Goal: Task Accomplishment & Management: Complete application form

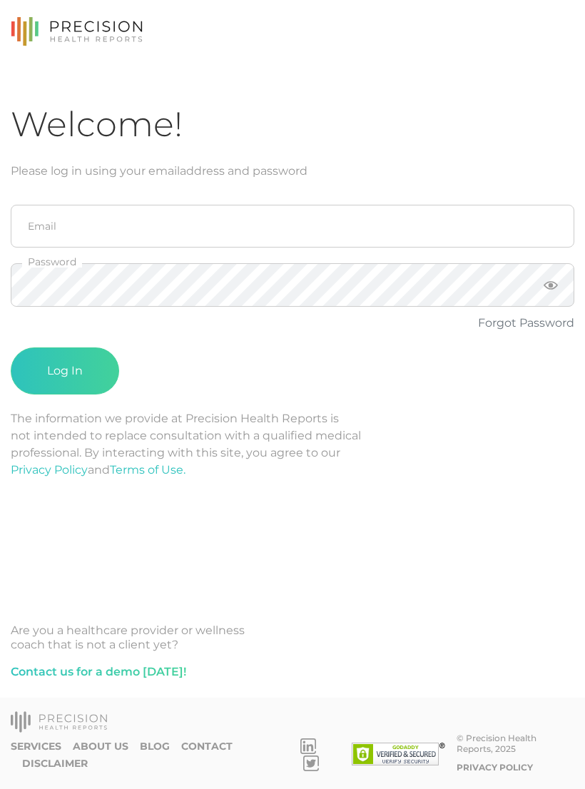
scroll to position [9, 15]
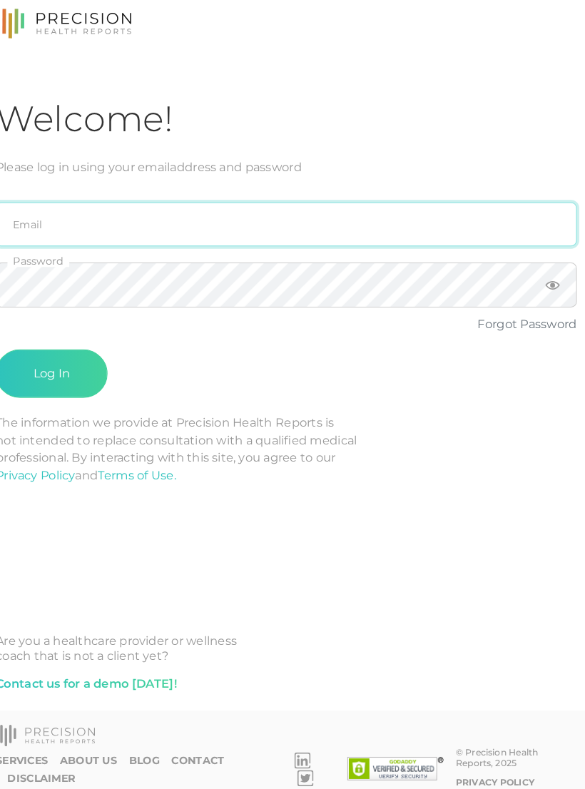
type input "emily.diaz@crafthealth.com"
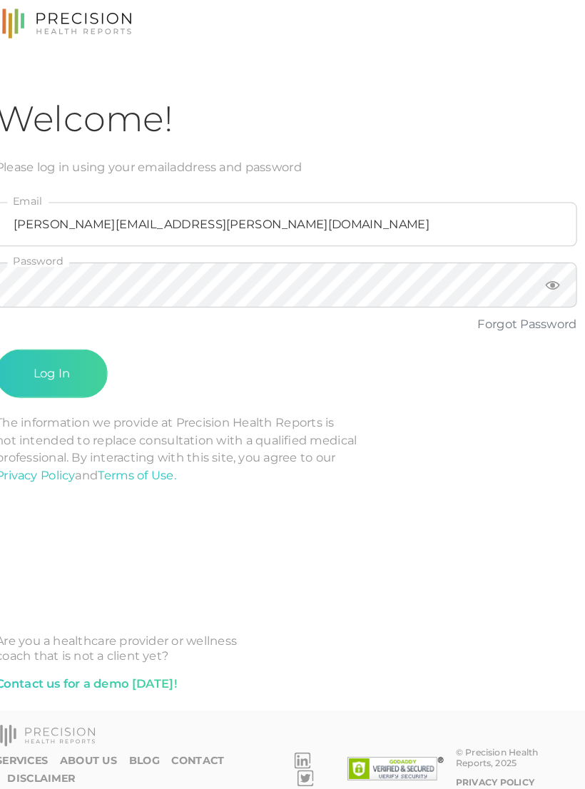
click at [50, 362] on button "Log In" at bounding box center [65, 370] width 108 height 47
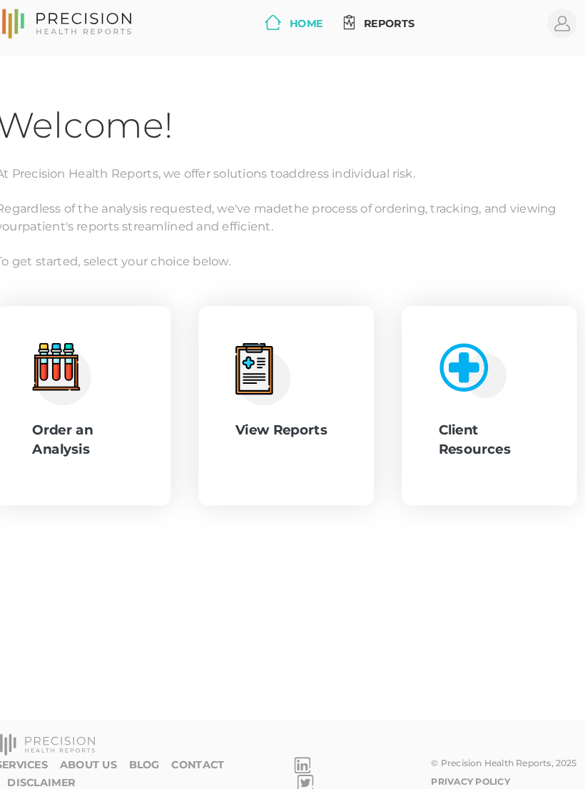
click at [78, 361] on icon at bounding box center [81, 369] width 7 height 16
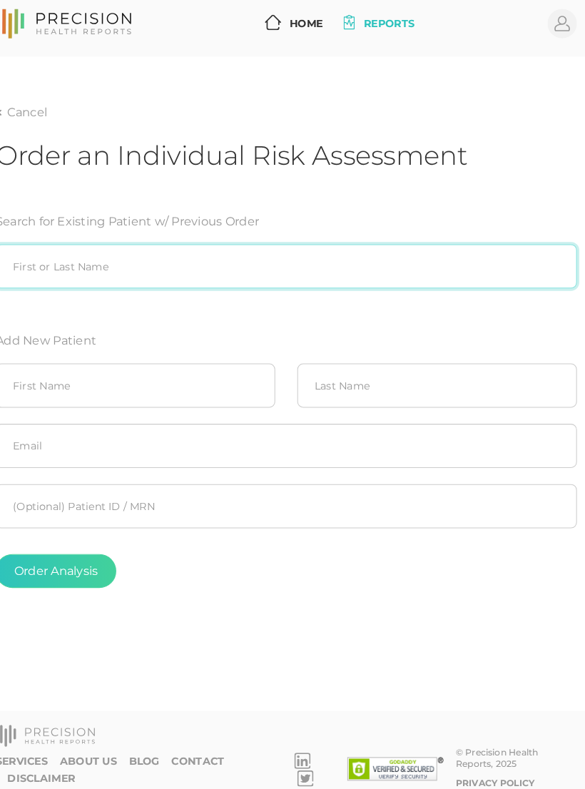
click at [376, 259] on input "search" at bounding box center [292, 266] width 563 height 43
type input "[PERSON_NAME]"
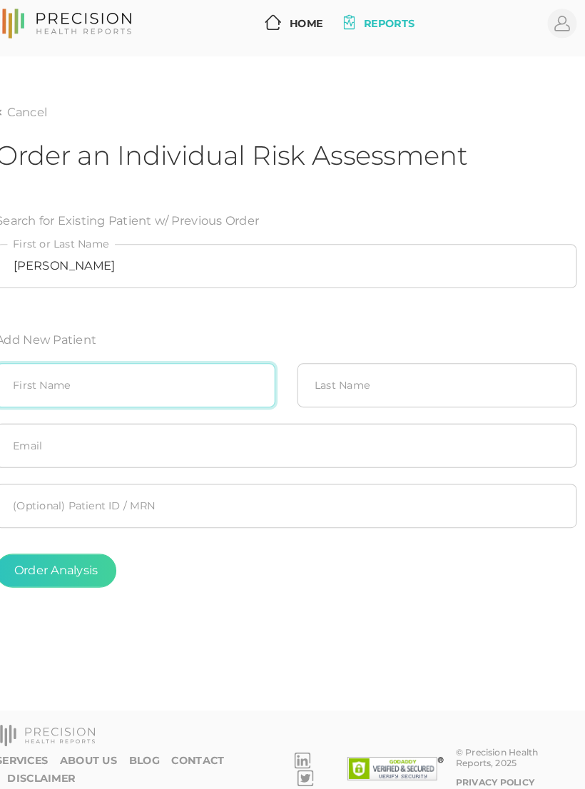
click at [180, 366] on input "text" at bounding box center [146, 382] width 271 height 43
type input "Steven"
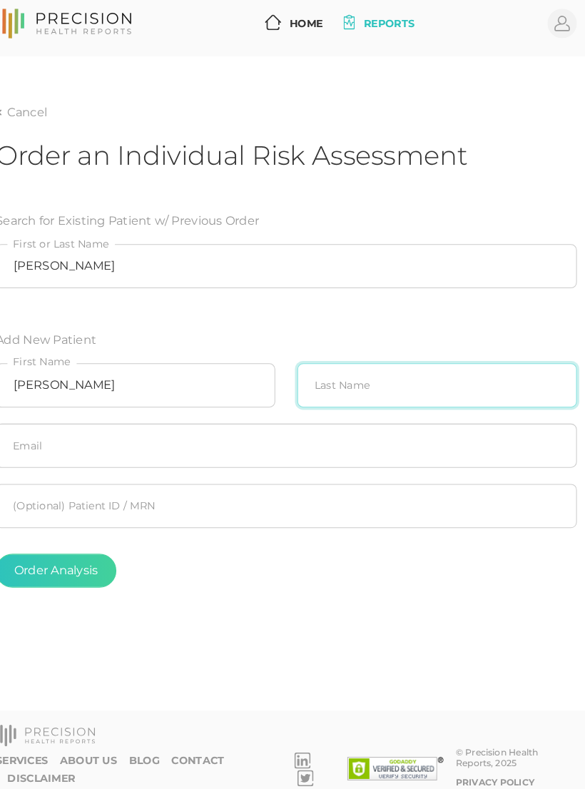
click at [392, 376] on input "text" at bounding box center [438, 382] width 271 height 43
type input "Wooley"
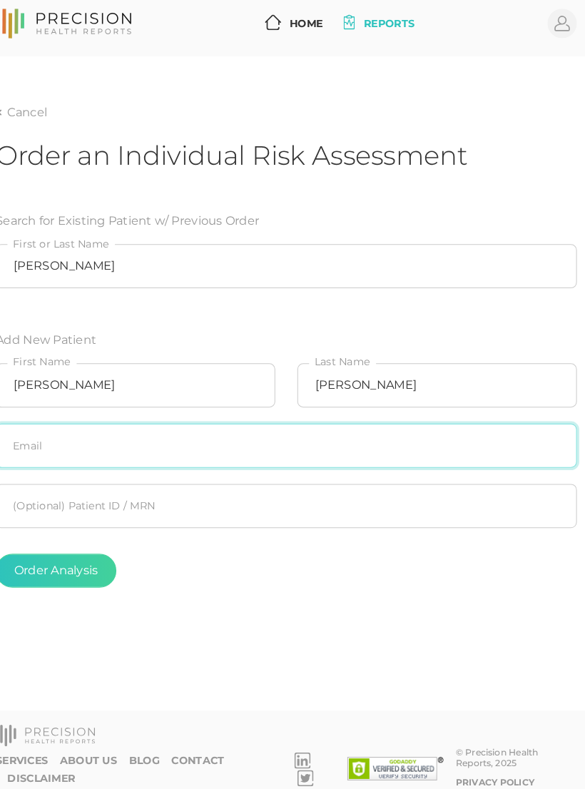
click at [386, 430] on input "text" at bounding box center [292, 440] width 563 height 43
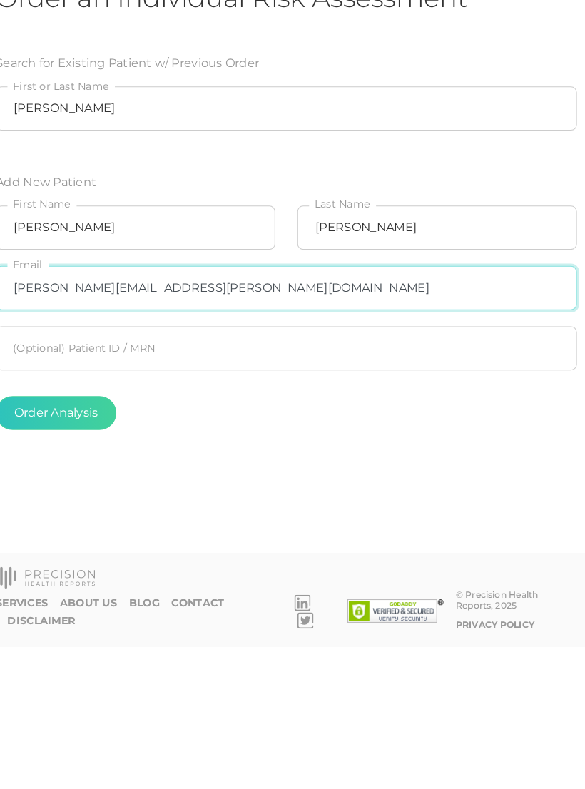
type input "[PERSON_NAME][EMAIL_ADDRESS][PERSON_NAME][DOMAIN_NAME]"
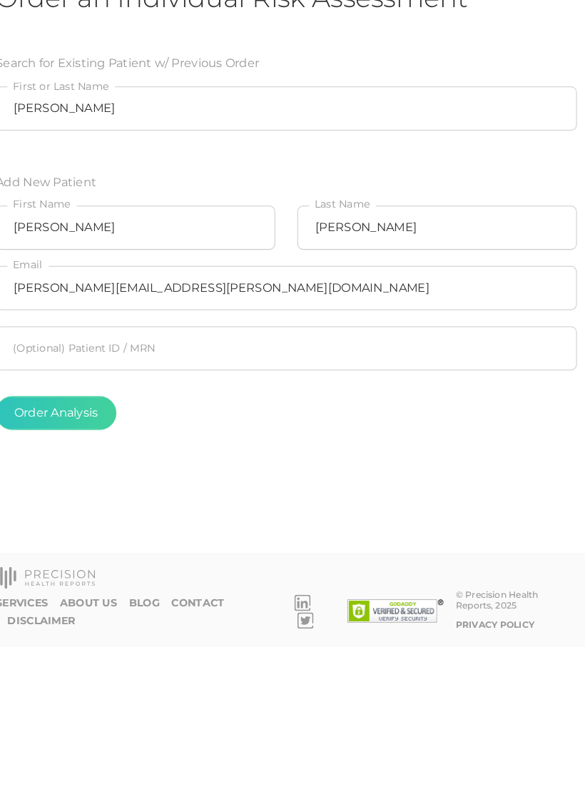
click at [81, 545] on button "Order Analysis" at bounding box center [69, 561] width 117 height 33
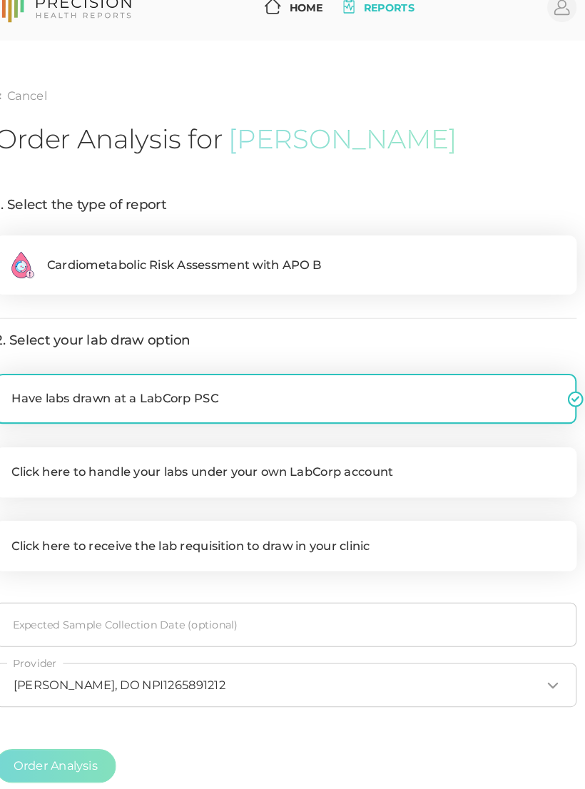
click at [371, 242] on label ".cls-2{fill:#fa759e}.cls-4{fill:#ffd7e5}.cls-8{fill:#3a2c60} Cardiometabolic Ri…" at bounding box center [292, 258] width 563 height 57
click at [22, 242] on input ".cls-2{fill:#fa759e}.cls-4{fill:#ffd7e5}.cls-8{fill:#3a2c60} Cardiometabolic Ri…" at bounding box center [16, 237] width 11 height 14
radio input "true"
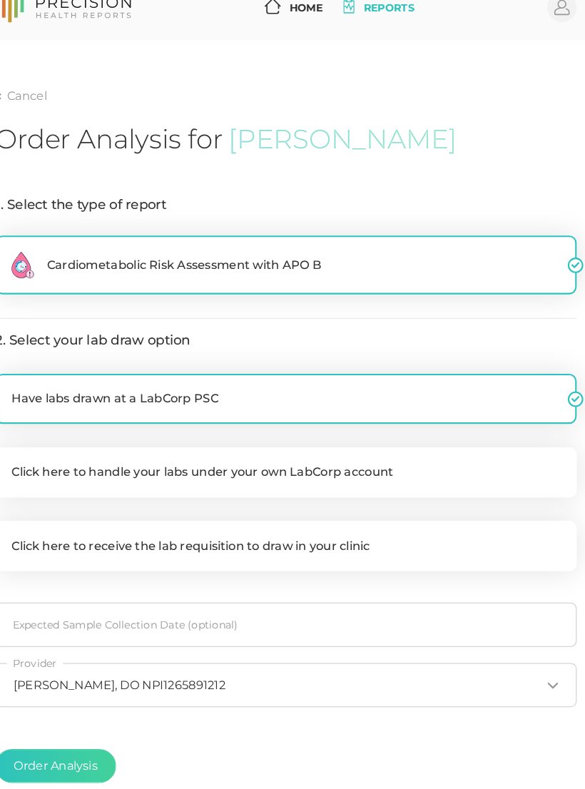
click at [337, 450] on label "Click here to handle your labs under your own LabCorp account" at bounding box center [292, 460] width 563 height 48
click at [22, 450] on input "Click here to handle your labs under your own LabCorp account" at bounding box center [16, 443] width 11 height 14
checkbox input "true"
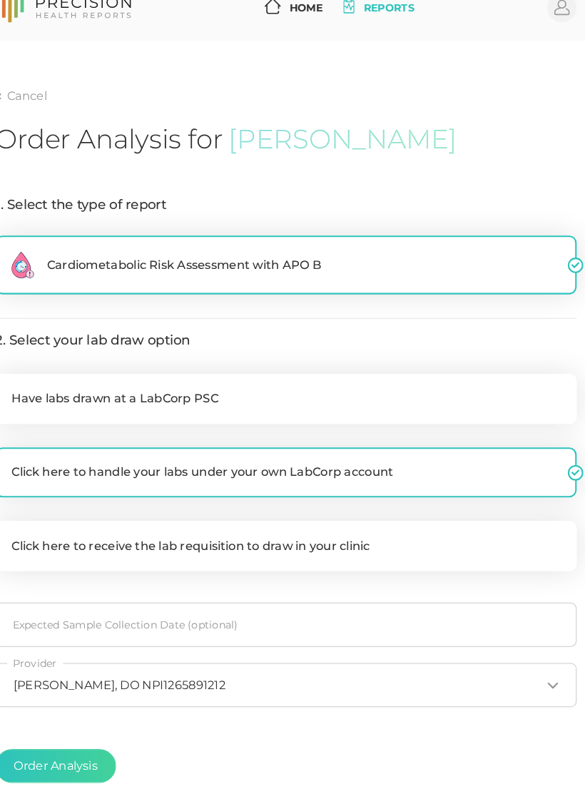
checkbox input "false"
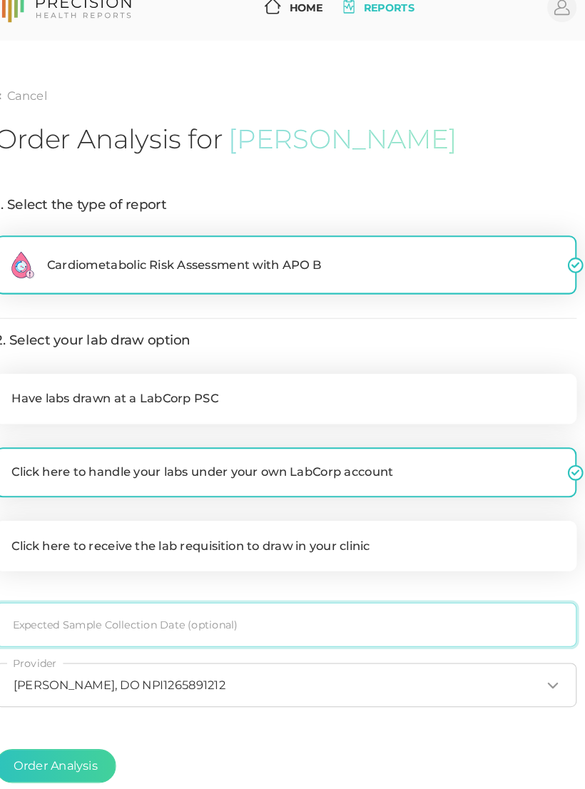
click at [292, 589] on input at bounding box center [292, 607] width 563 height 43
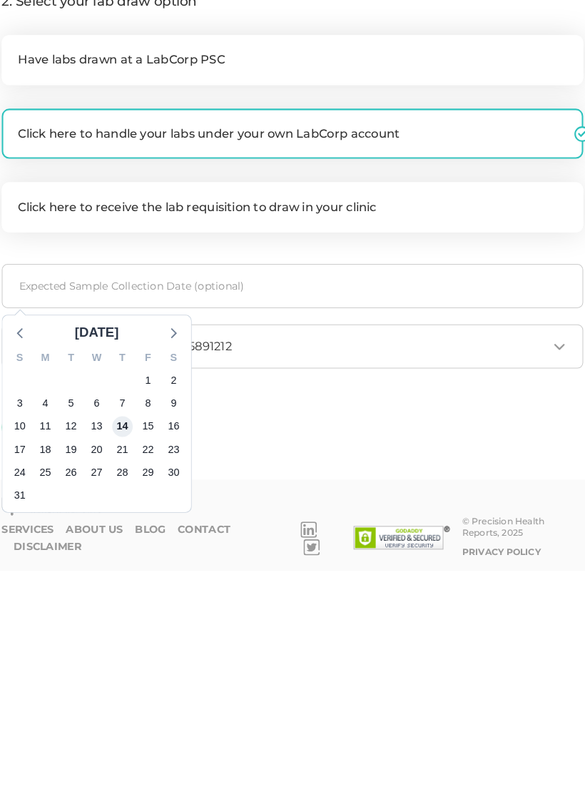
click at [125, 639] on span "14" at bounding box center [128, 649] width 20 height 20
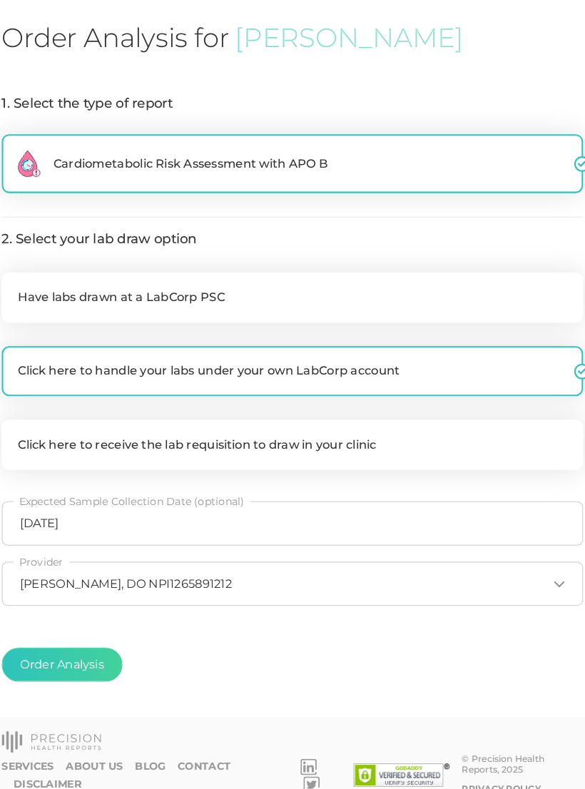
click at [98, 640] on button "Order Analysis" at bounding box center [69, 646] width 117 height 33
radio input "false"
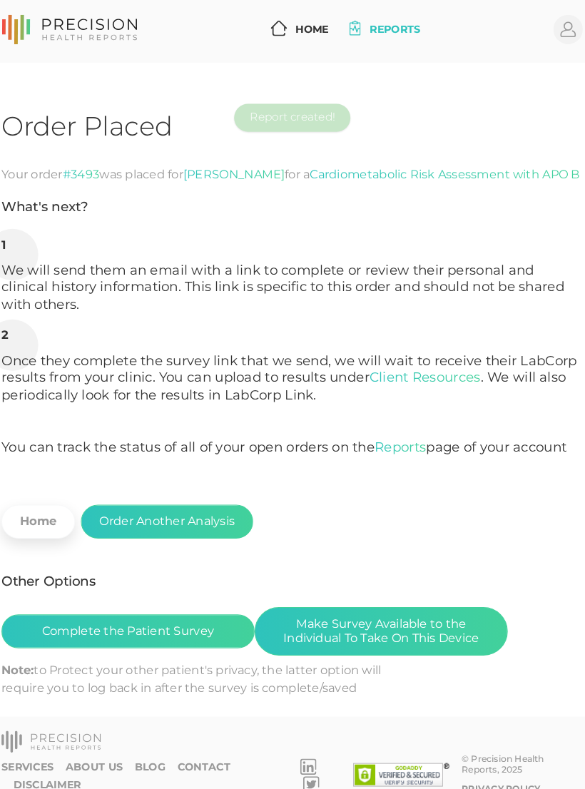
scroll to position [22, 0]
click at [408, 591] on button "Make Survey Available to the Individual To Take On This Device" at bounding box center [378, 614] width 245 height 47
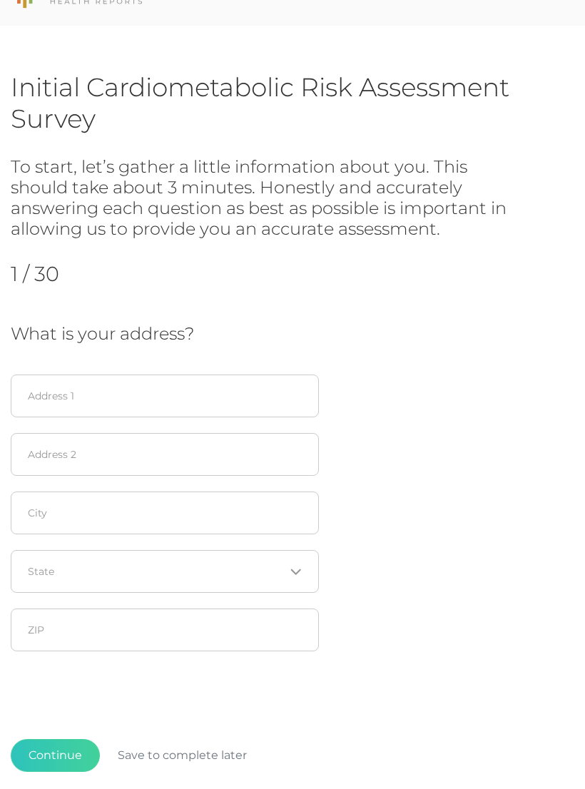
scroll to position [38, 0]
click at [144, 382] on input "text" at bounding box center [165, 395] width 308 height 43
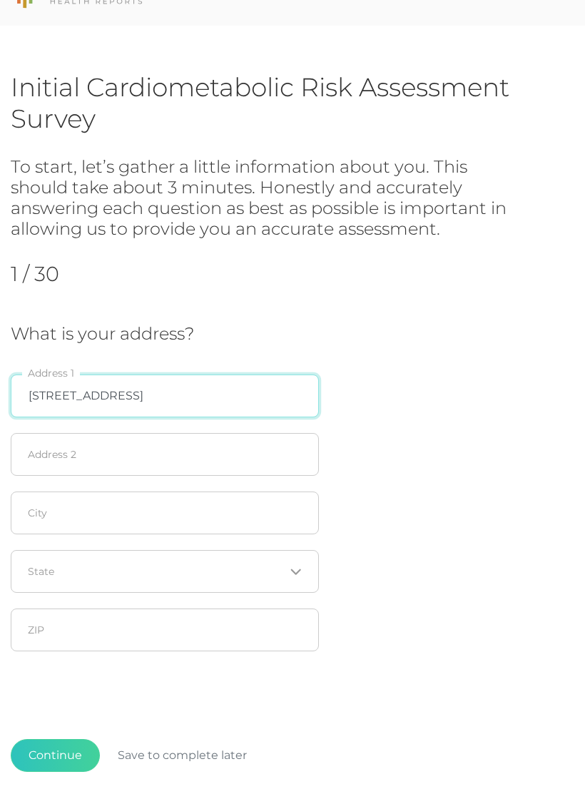
type input "[STREET_ADDRESS]"
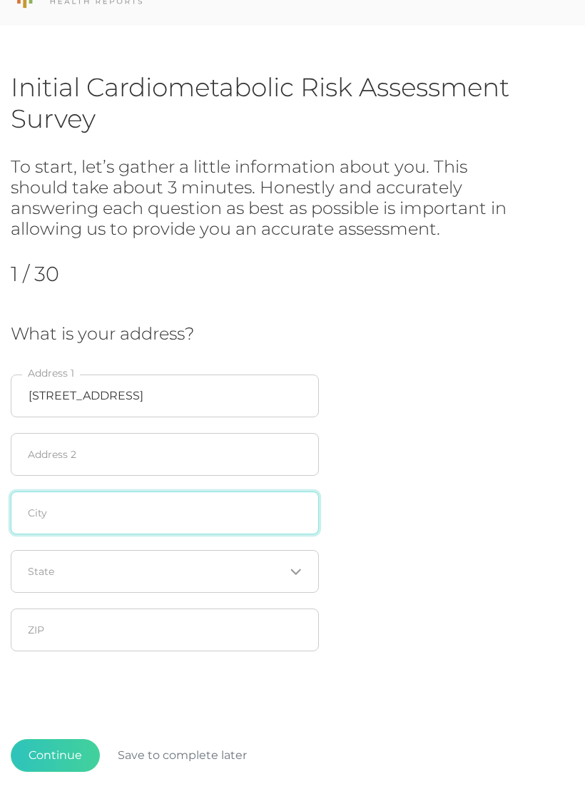
click at [43, 513] on input "text" at bounding box center [165, 512] width 308 height 43
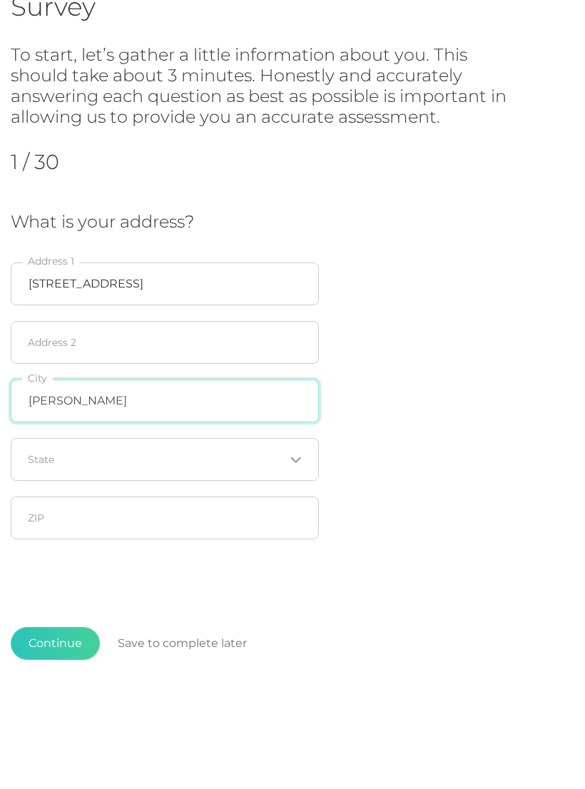
type input "[PERSON_NAME]"
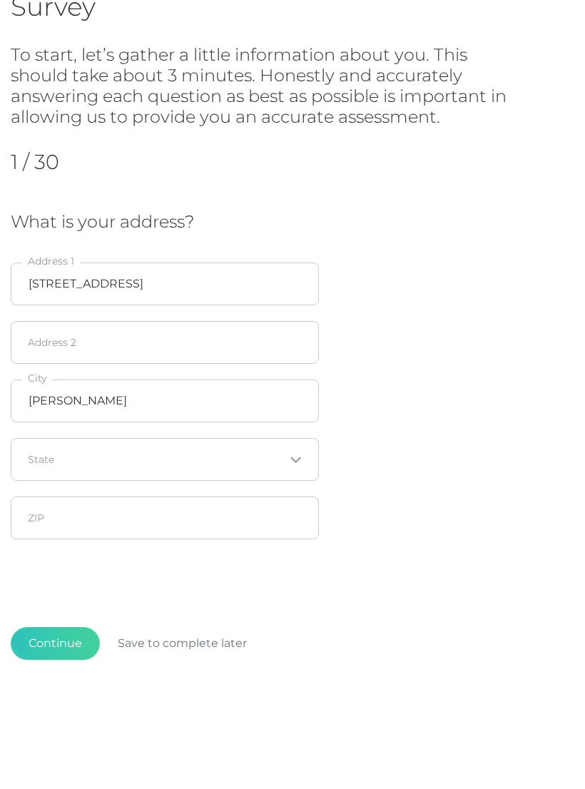
click at [36, 564] on input "Search for option" at bounding box center [157, 571] width 256 height 14
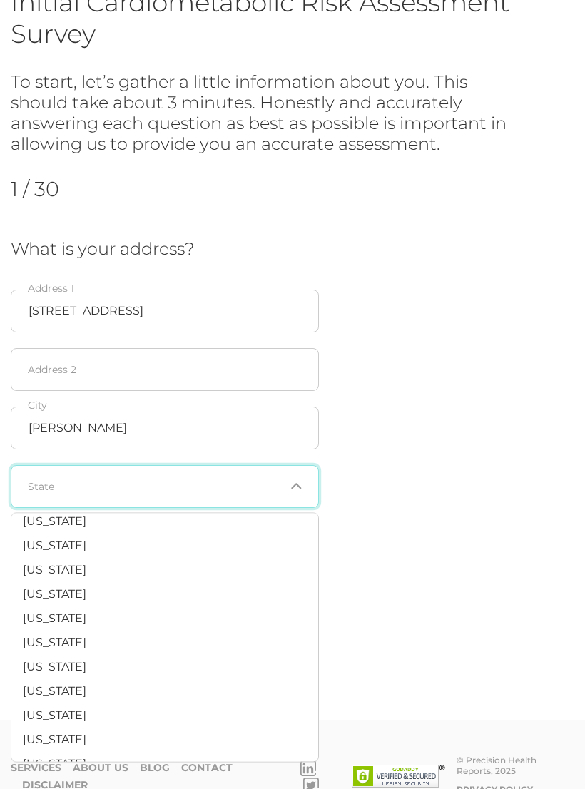
scroll to position [917, 0]
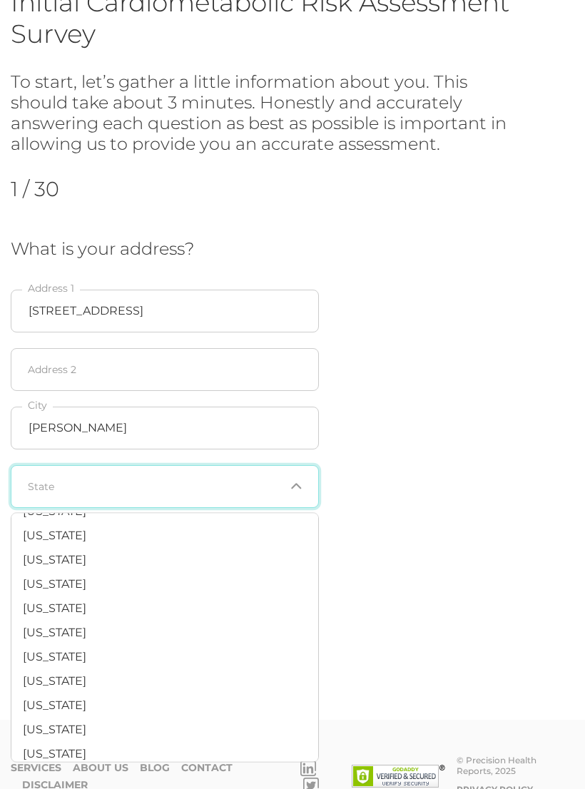
click at [46, 597] on li "[US_STATE]" at bounding box center [164, 609] width 307 height 24
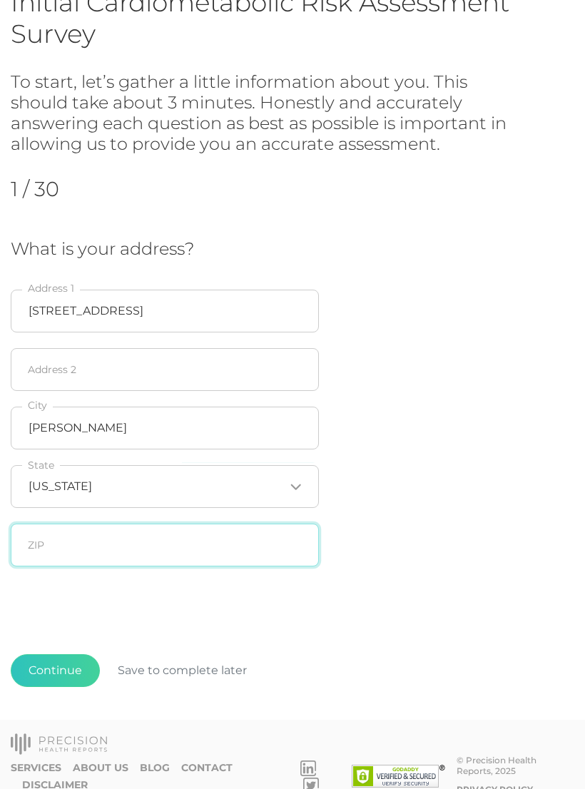
click at [34, 545] on input "text" at bounding box center [165, 544] width 308 height 43
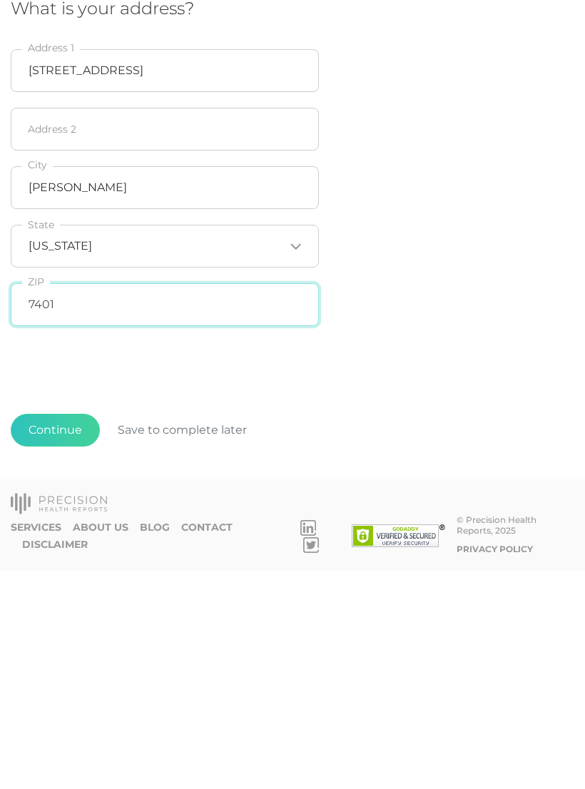
type input "74010"
click at [38, 632] on button "Continue" at bounding box center [55, 648] width 89 height 33
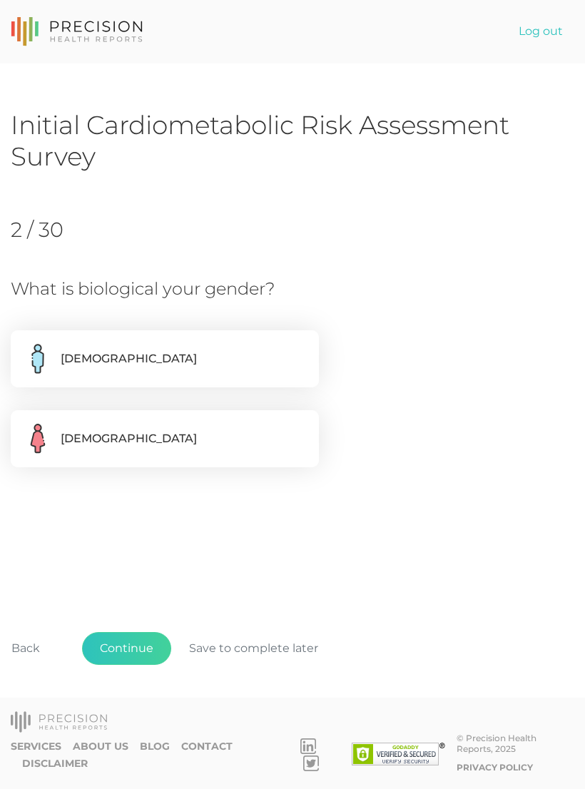
click at [65, 361] on label "[DEMOGRAPHIC_DATA]" at bounding box center [165, 358] width 308 height 57
click at [22, 344] on input "[DEMOGRAPHIC_DATA]" at bounding box center [16, 337] width 11 height 14
radio input "true"
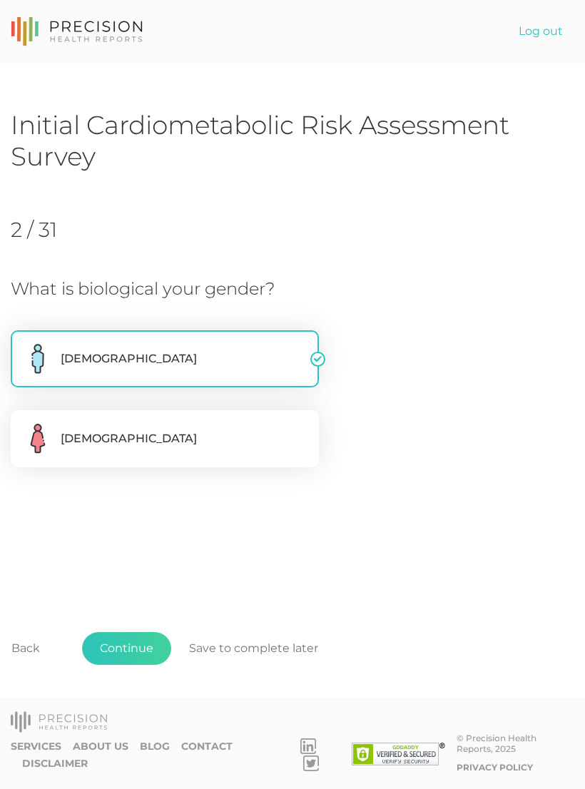
click at [129, 664] on button "Continue" at bounding box center [126, 648] width 89 height 33
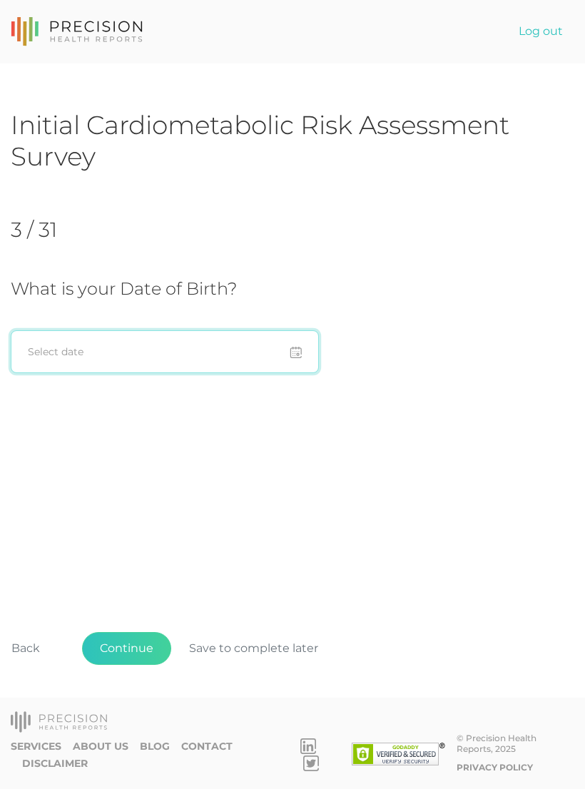
click at [207, 359] on input at bounding box center [165, 351] width 308 height 43
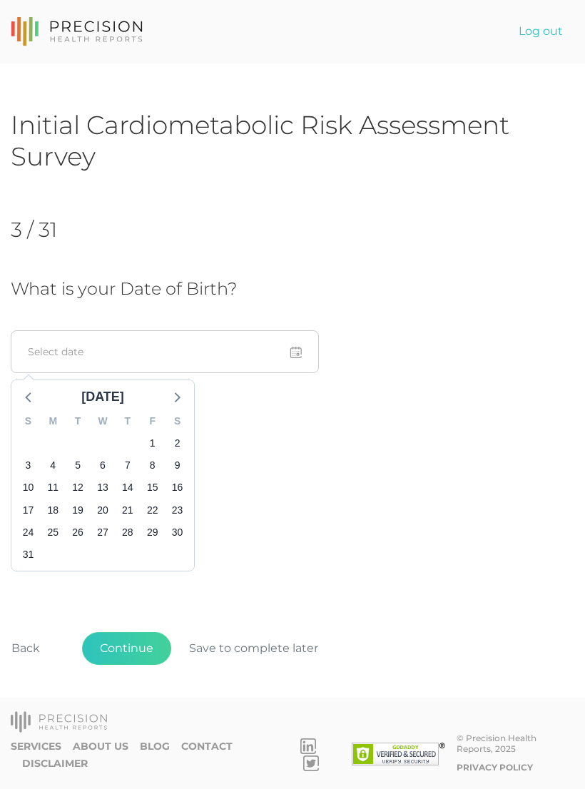
click at [28, 396] on icon at bounding box center [29, 396] width 19 height 19
click at [38, 397] on div at bounding box center [29, 396] width 21 height 21
click at [34, 402] on icon at bounding box center [29, 396] width 19 height 19
click at [31, 399] on icon at bounding box center [29, 396] width 19 height 19
click at [29, 400] on icon at bounding box center [28, 397] width 6 height 10
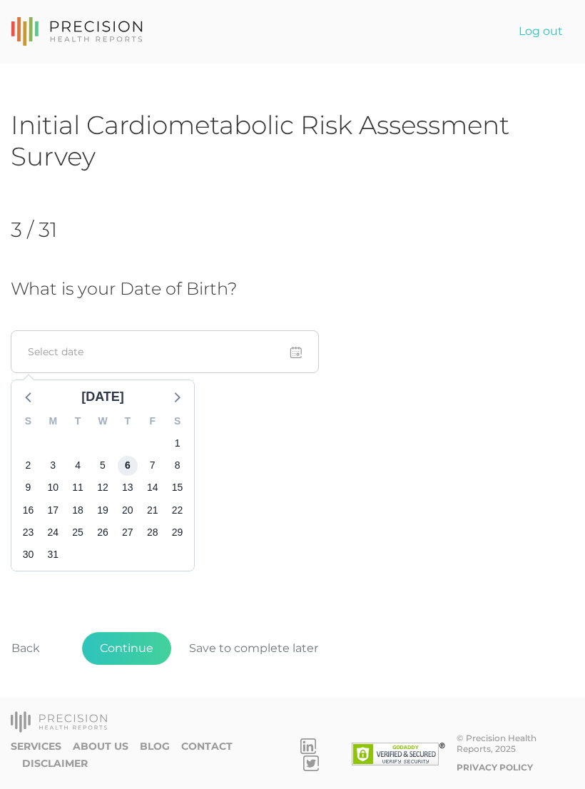
click at [124, 463] on span "6" at bounding box center [128, 466] width 20 height 20
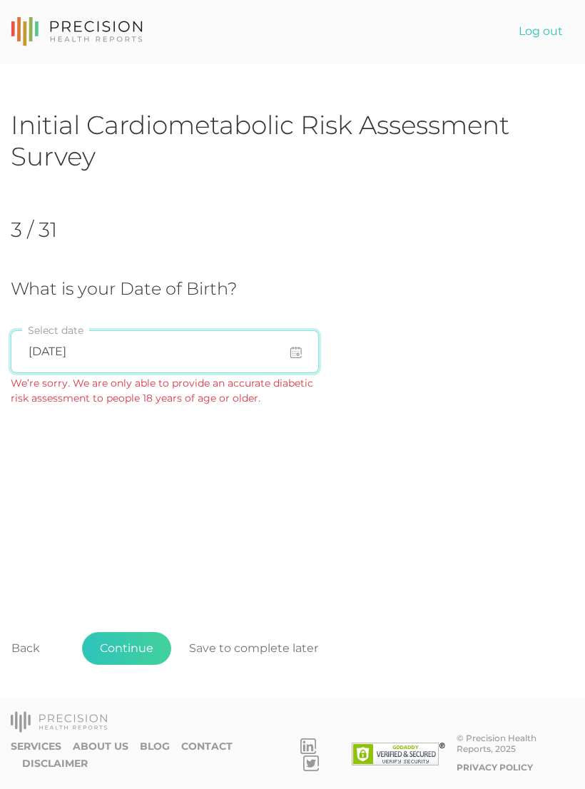
click at [192, 354] on input "[DATE]" at bounding box center [165, 351] width 308 height 43
type input "[DATE]"
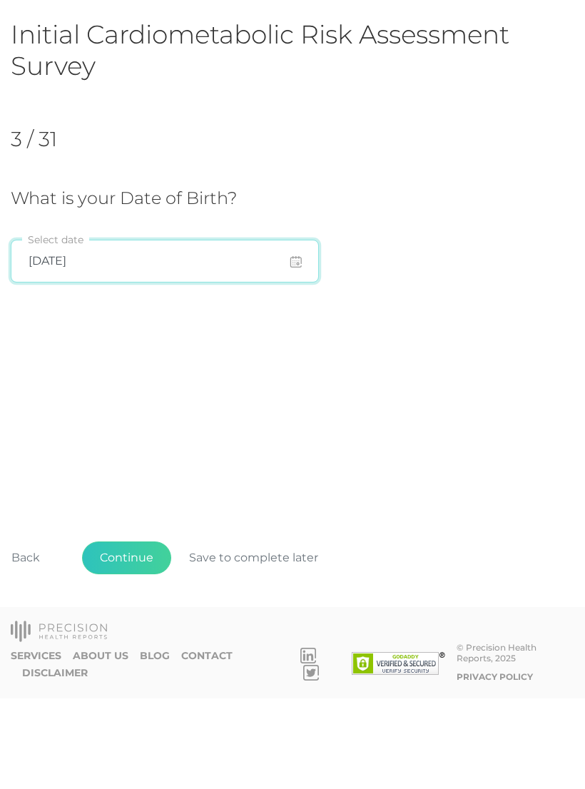
scroll to position [22, 0]
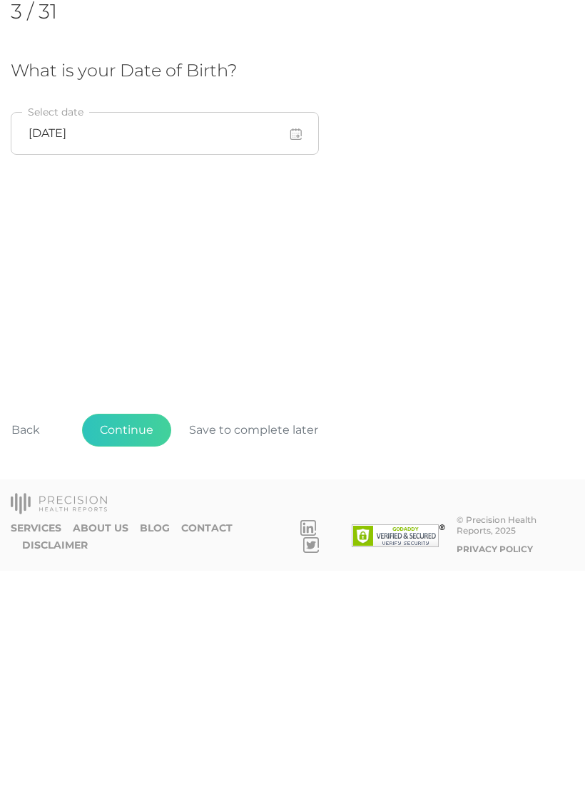
click at [135, 632] on button "Continue" at bounding box center [126, 648] width 89 height 33
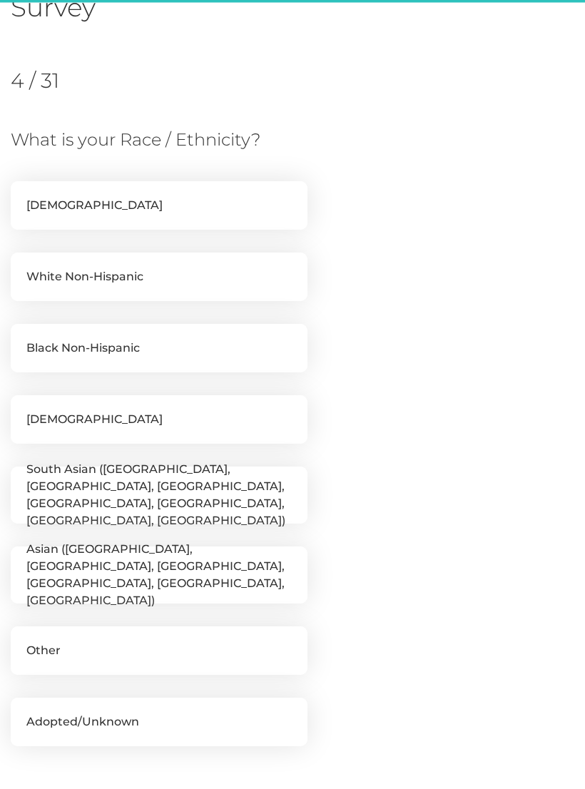
scroll to position [195, 0]
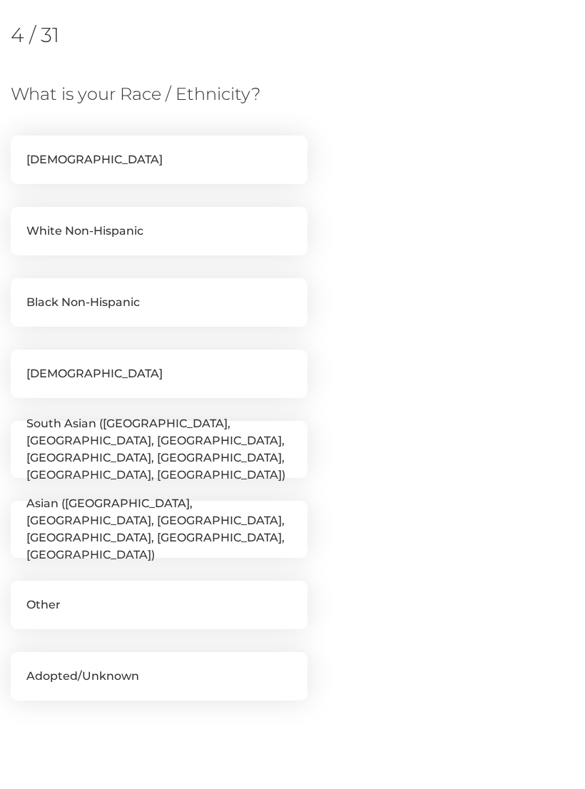
click at [239, 238] on label "White Non-Hispanic" at bounding box center [159, 231] width 297 height 48
click at [22, 221] on input "White Non-Hispanic" at bounding box center [16, 214] width 11 height 14
checkbox input "true"
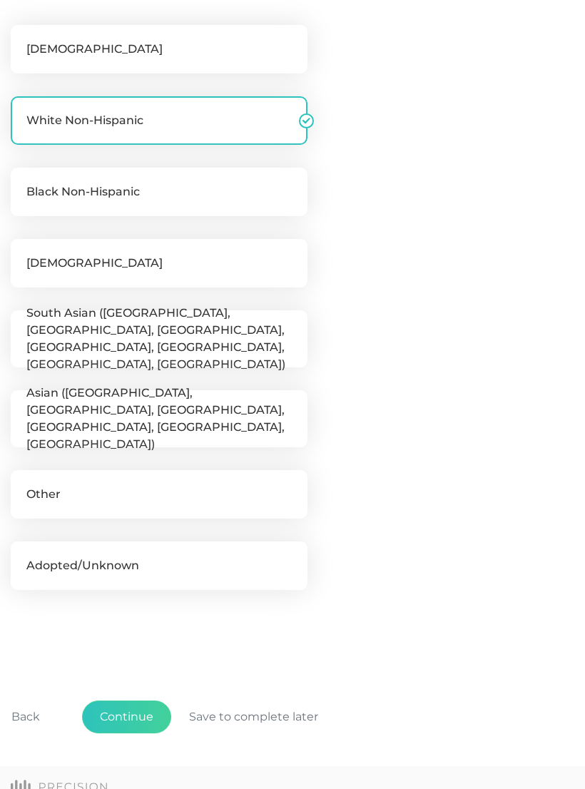
scroll to position [350, 0]
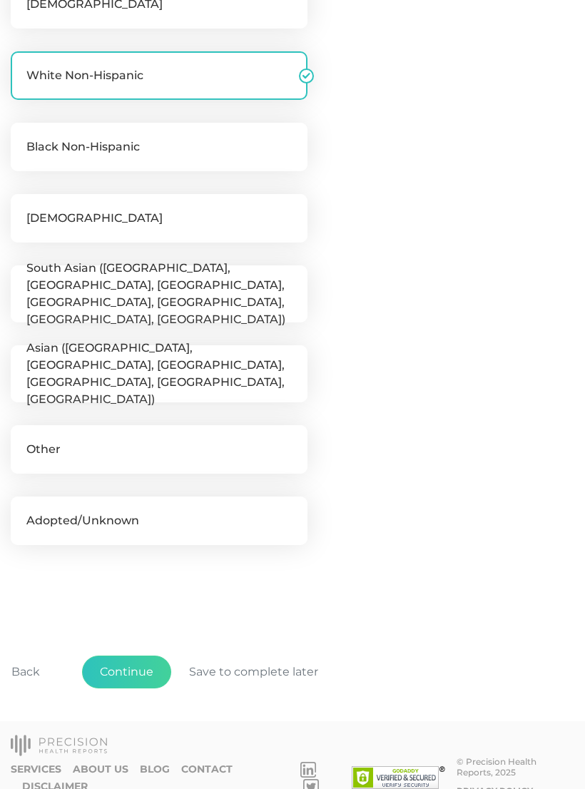
click at [146, 672] on button "Continue" at bounding box center [126, 671] width 89 height 33
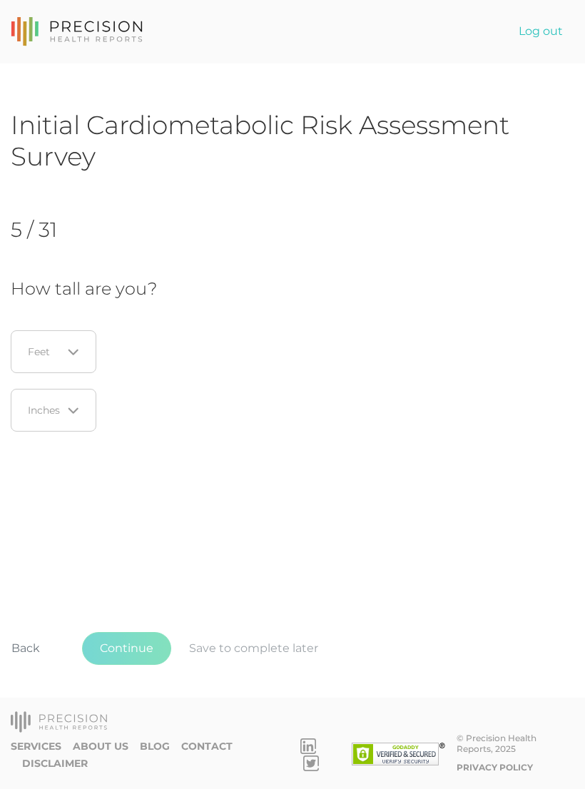
scroll to position [0, 0]
click at [61, 356] on input "Search for option" at bounding box center [46, 351] width 34 height 14
click at [66, 443] on li "5" at bounding box center [57, 445] width 113 height 24
click at [78, 406] on icon "Search for option" at bounding box center [73, 410] width 11 height 11
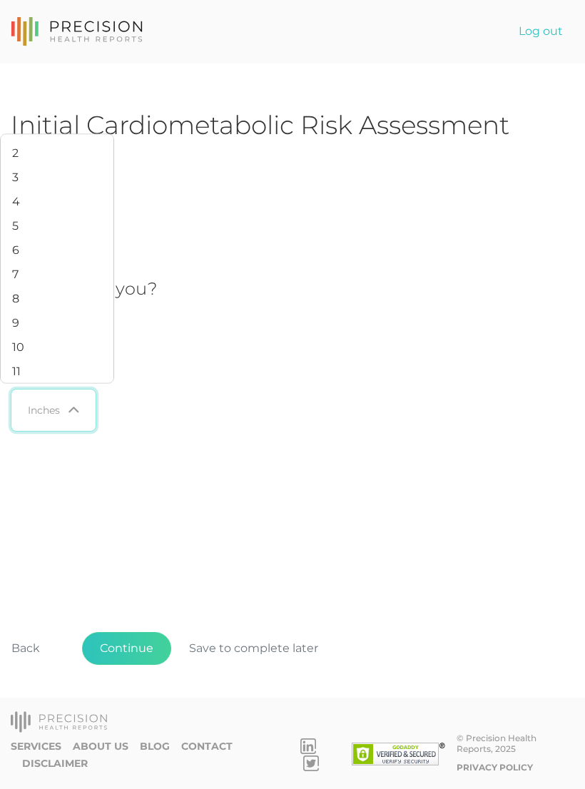
scroll to position [47, 0]
click at [53, 360] on li "10" at bounding box center [57, 348] width 113 height 24
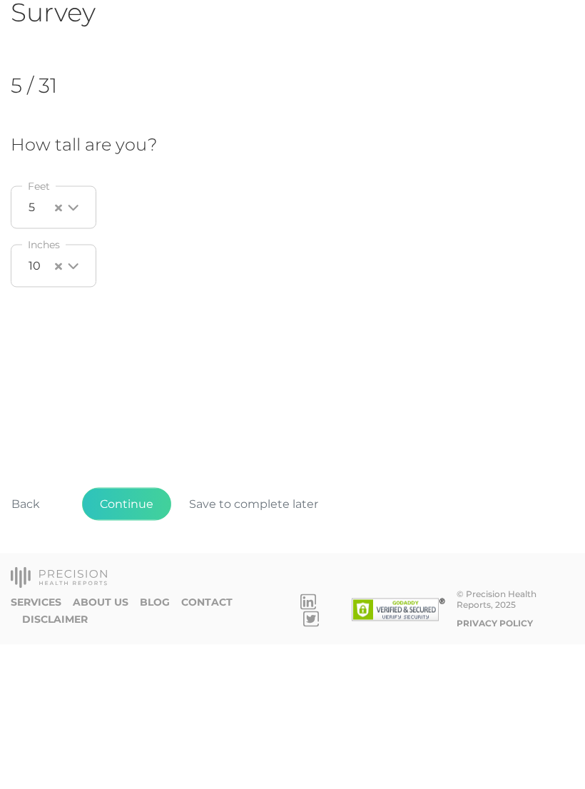
click at [145, 632] on button "Continue" at bounding box center [126, 648] width 89 height 33
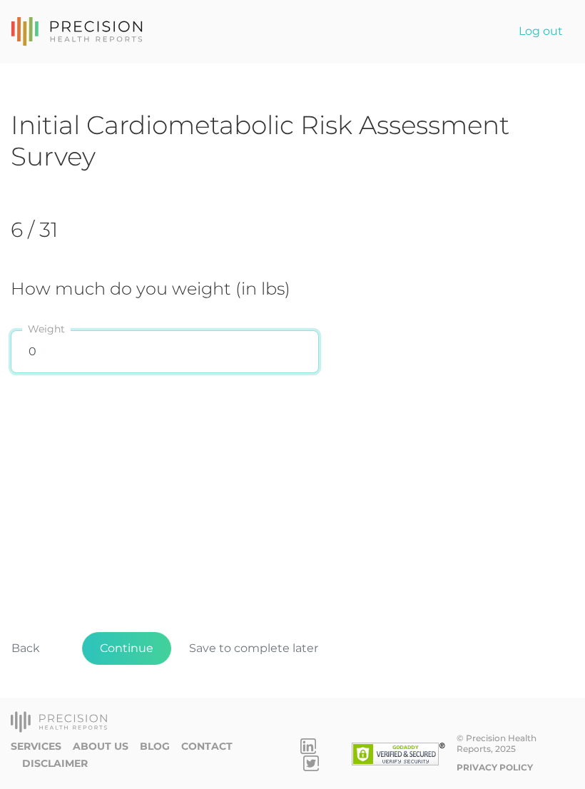
click at [200, 362] on input "0" at bounding box center [165, 351] width 308 height 43
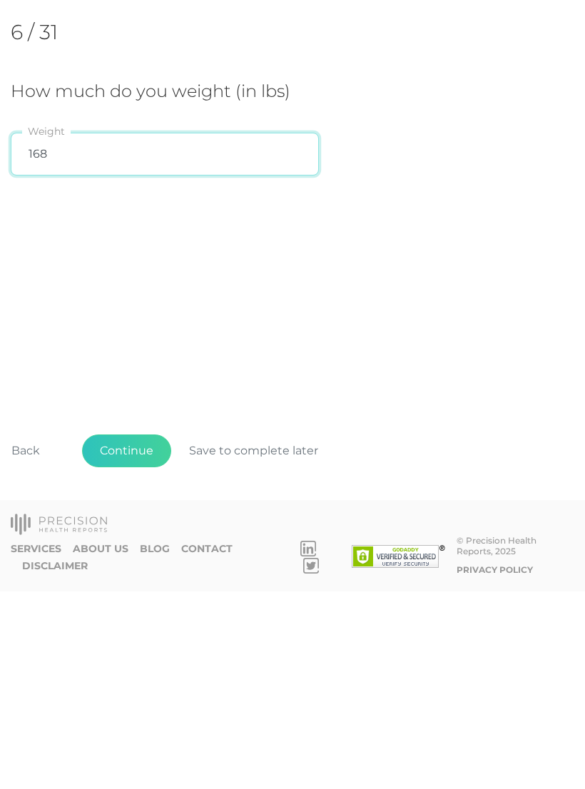
scroll to position [22, 0]
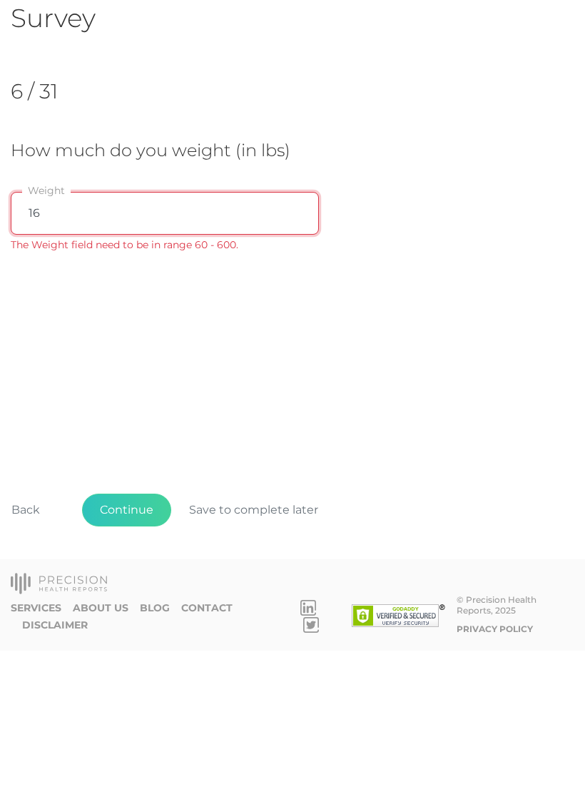
type input "1"
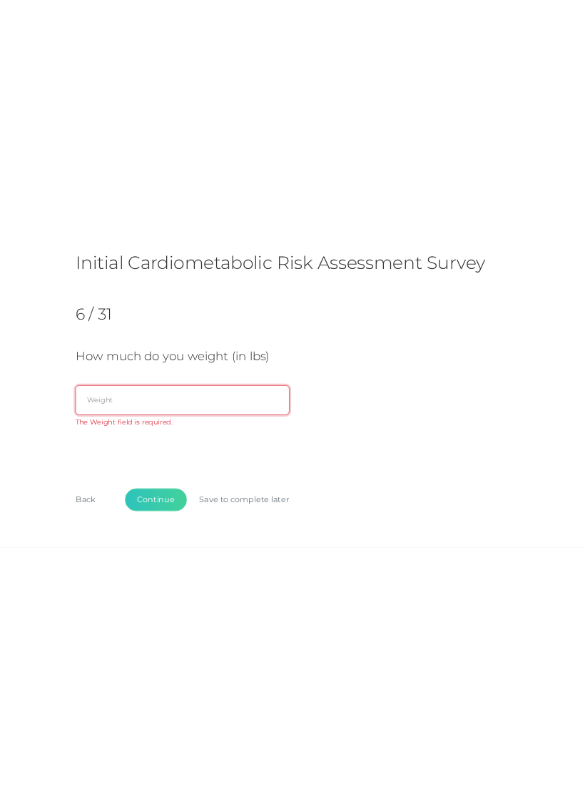
scroll to position [0, 0]
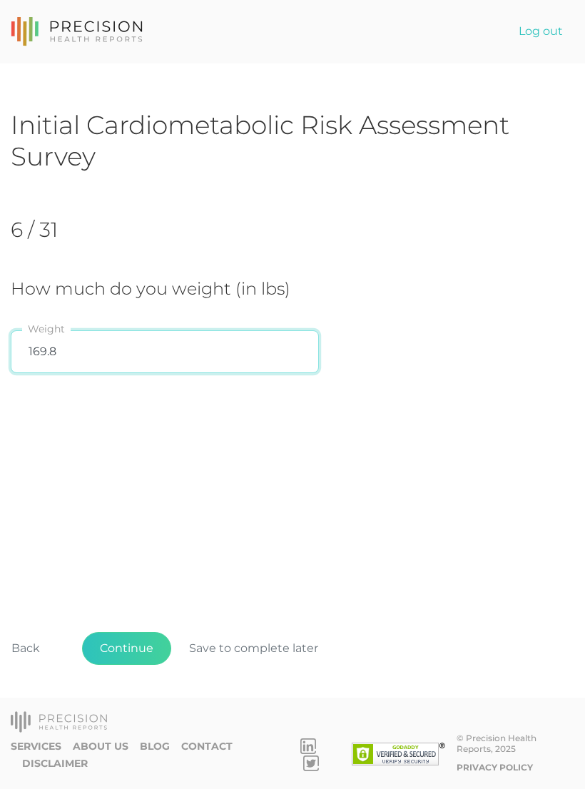
type input "169.8"
click at [473, 428] on div "Initial Cardiometabolic Risk Assessment Survey 6 / 31 How much do you weight (i…" at bounding box center [292, 409] width 563 height 600
click at [133, 664] on button "Continue" at bounding box center [126, 648] width 89 height 33
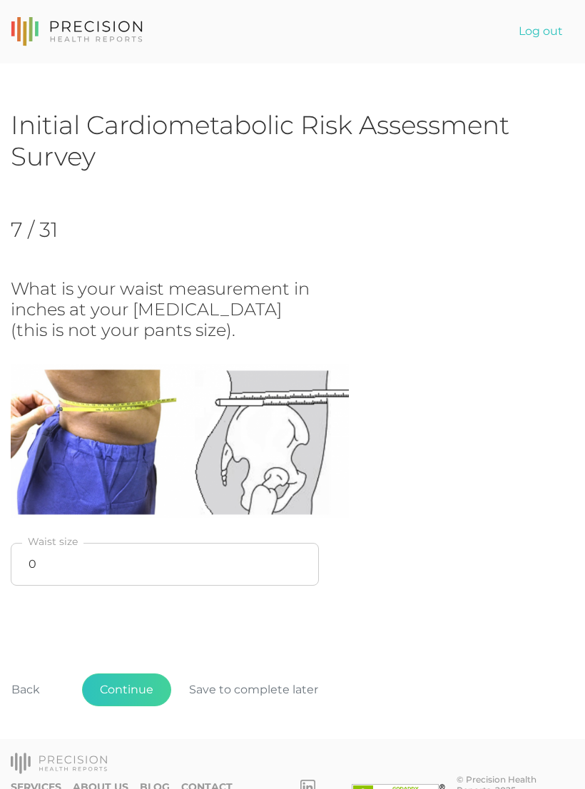
click at [28, 684] on button "Back" at bounding box center [26, 689] width 64 height 33
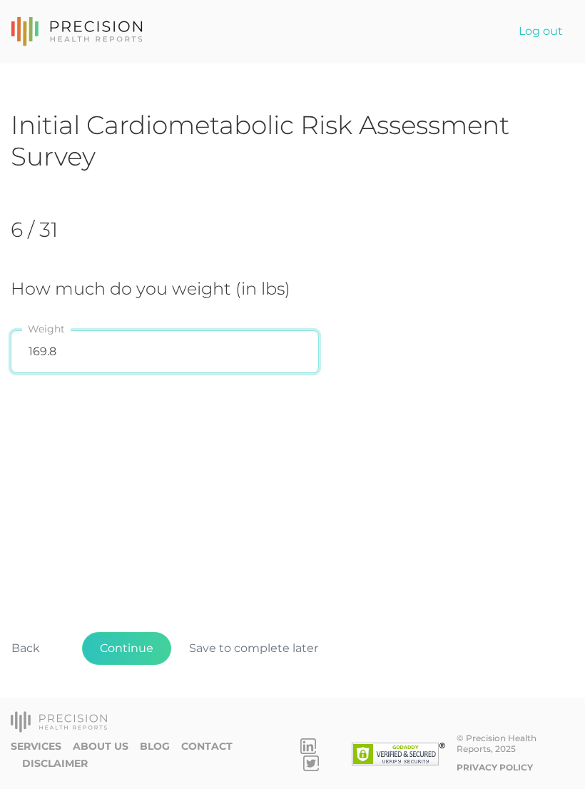
click at [111, 356] on input "169.8" at bounding box center [165, 351] width 308 height 43
type input "168"
click at [428, 443] on div "Initial Cardiometabolic Risk Assessment Survey 6 / 31 How much do you weight (i…" at bounding box center [292, 409] width 563 height 600
click at [133, 664] on button "Continue" at bounding box center [126, 648] width 89 height 33
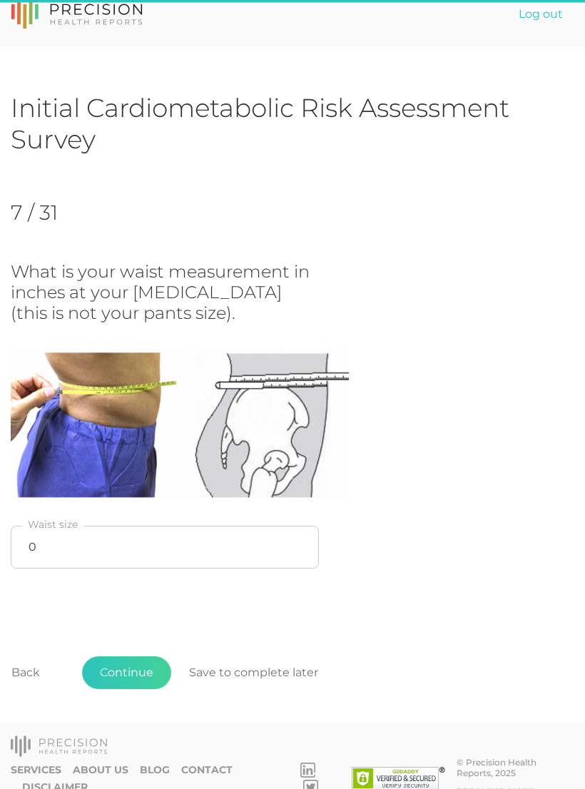
scroll to position [17, 0]
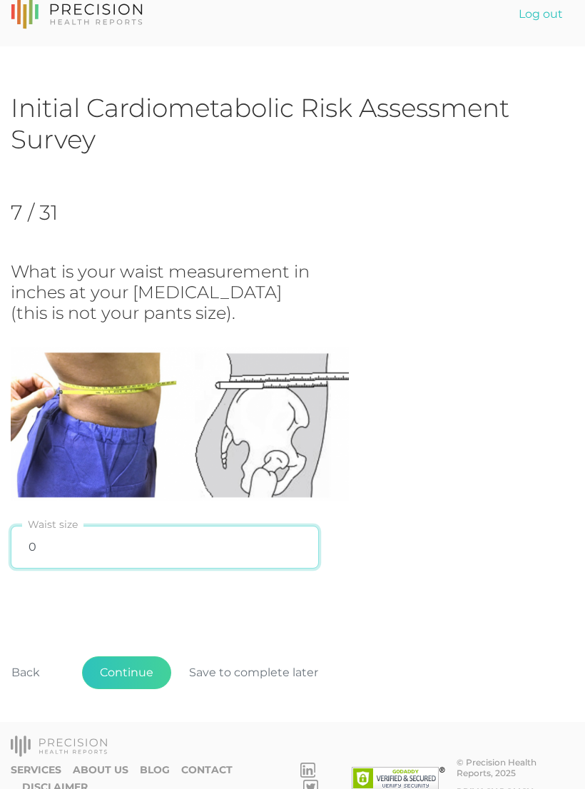
click at [105, 544] on input "0" at bounding box center [165, 546] width 308 height 43
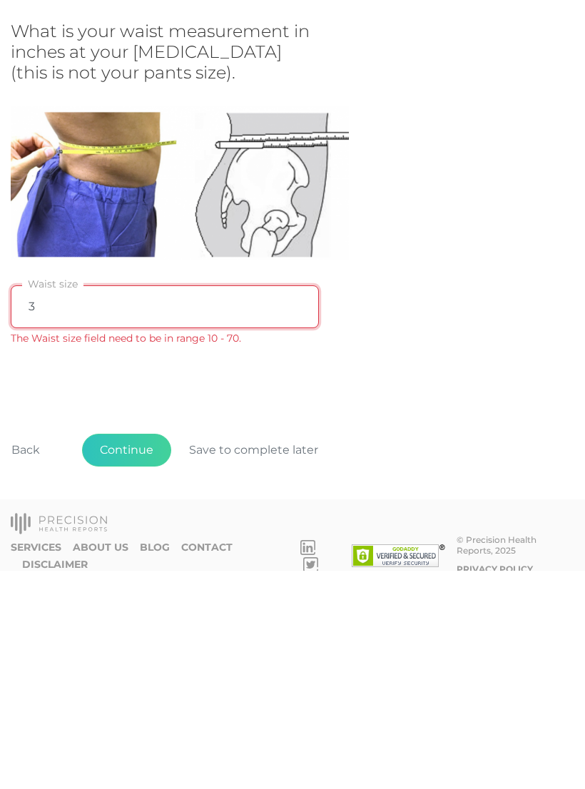
type input "30"
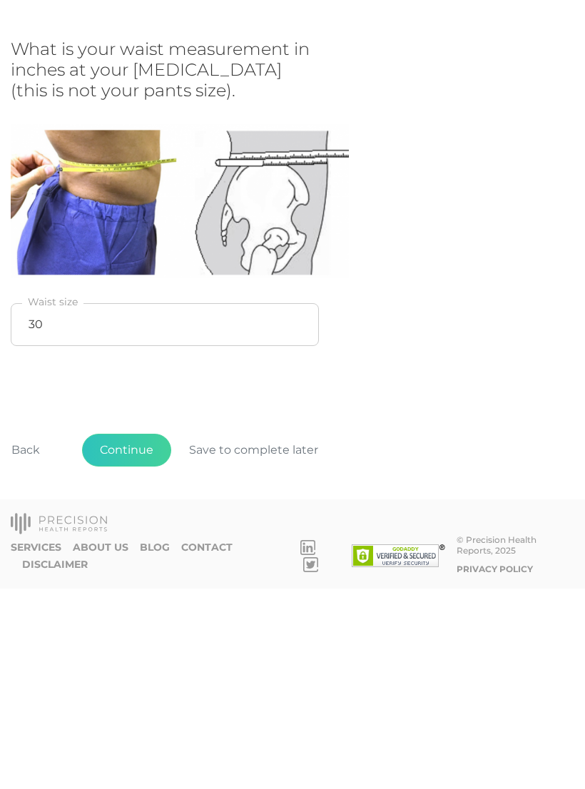
click at [135, 634] on button "Continue" at bounding box center [126, 650] width 89 height 33
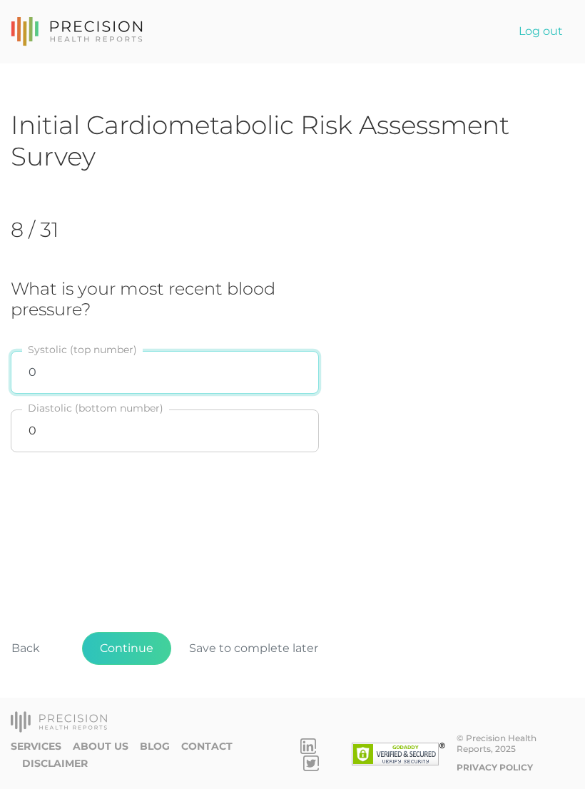
click at [230, 386] on input "0" at bounding box center [165, 372] width 308 height 43
type input "120"
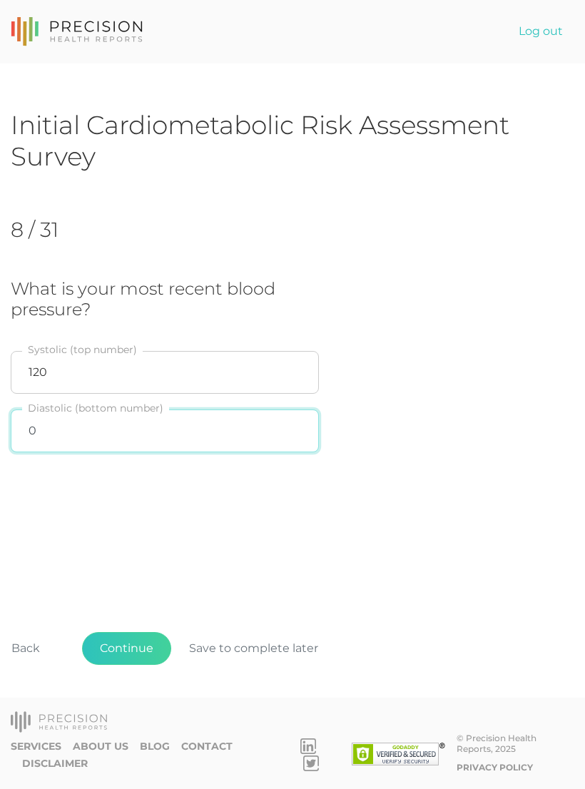
click at [215, 427] on input "0" at bounding box center [165, 430] width 308 height 43
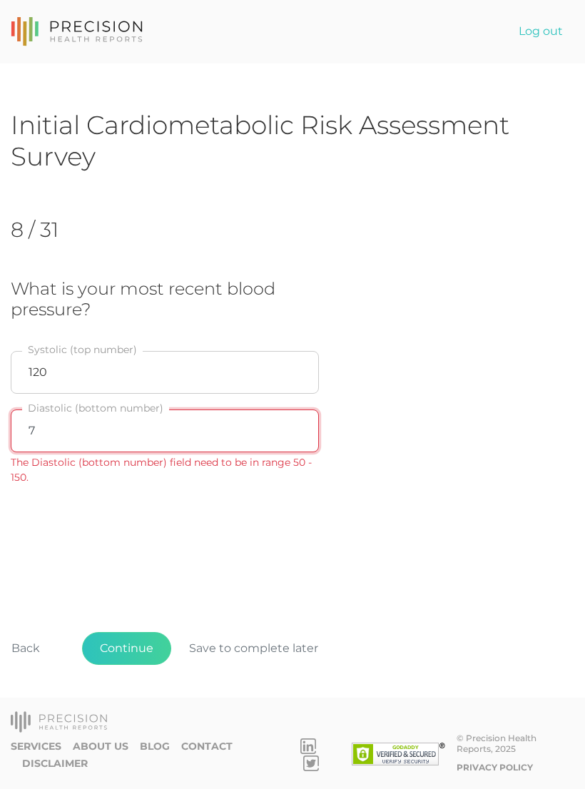
type input "71"
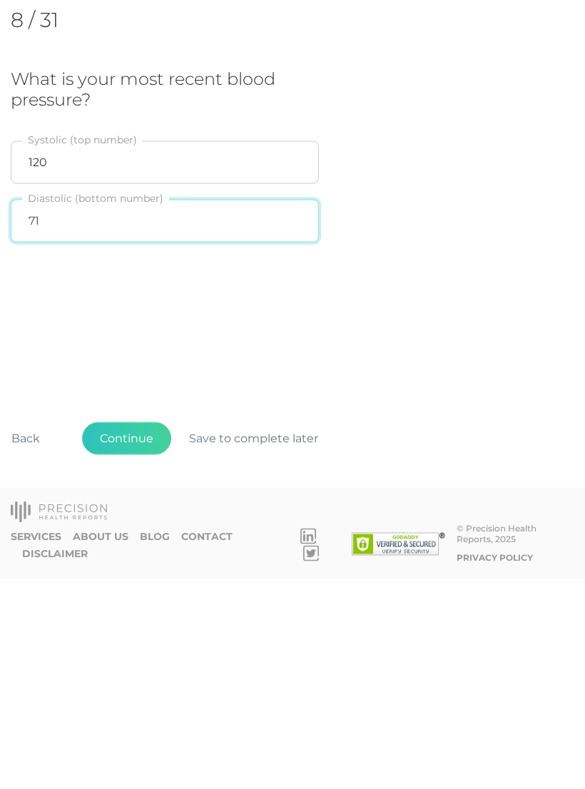
scroll to position [22, 0]
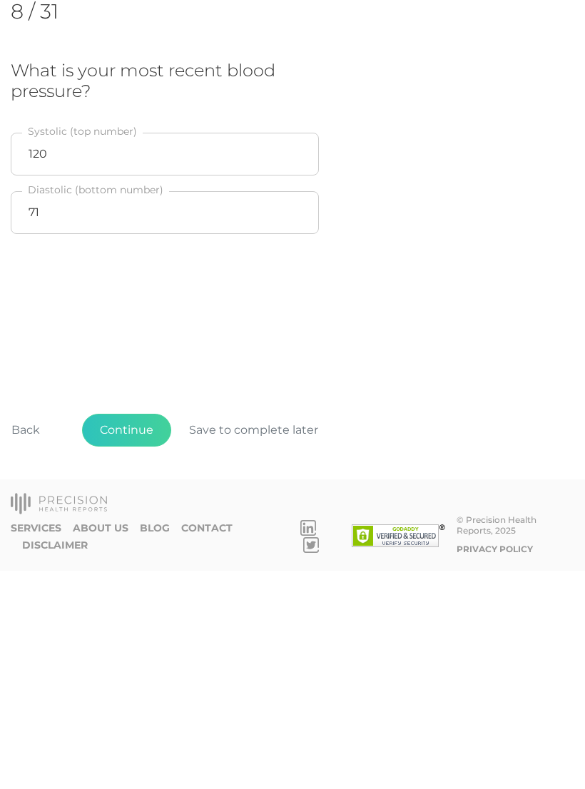
click at [134, 632] on button "Continue" at bounding box center [126, 648] width 89 height 33
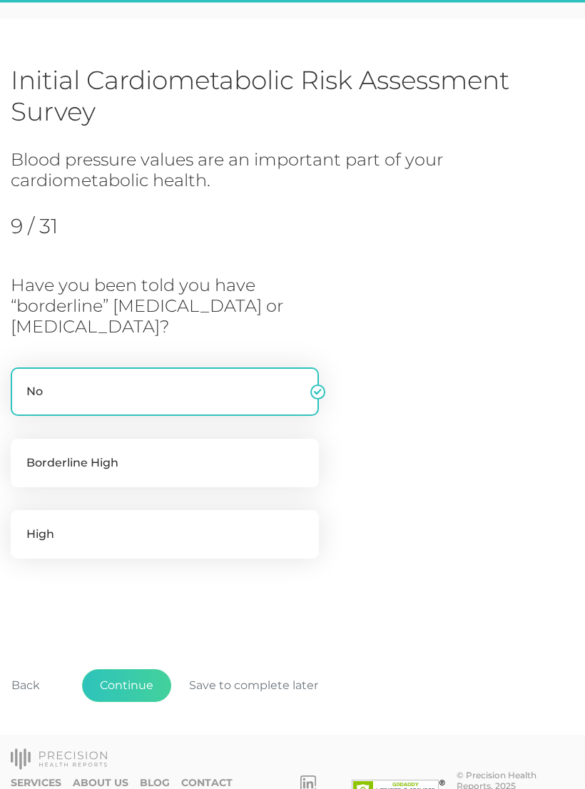
scroll to position [56, 0]
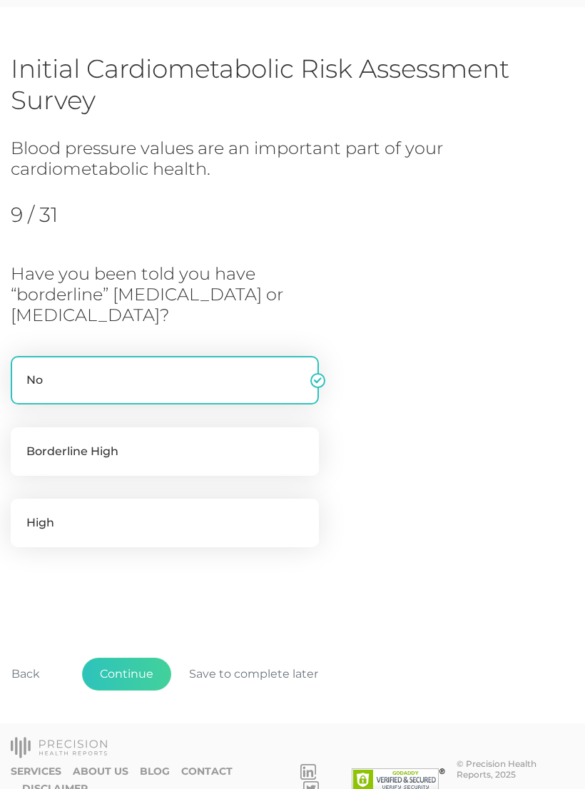
click at [145, 674] on button "Continue" at bounding box center [126, 673] width 89 height 33
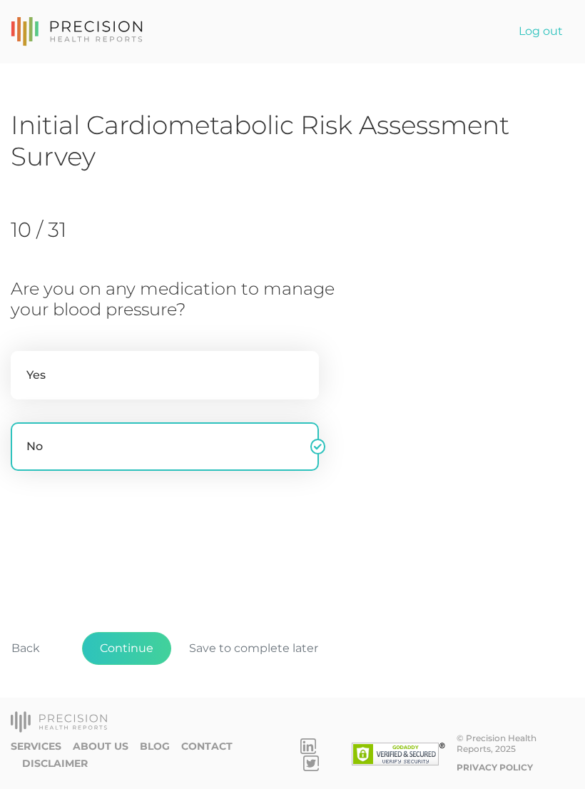
click at [138, 664] on button "Continue" at bounding box center [126, 648] width 89 height 33
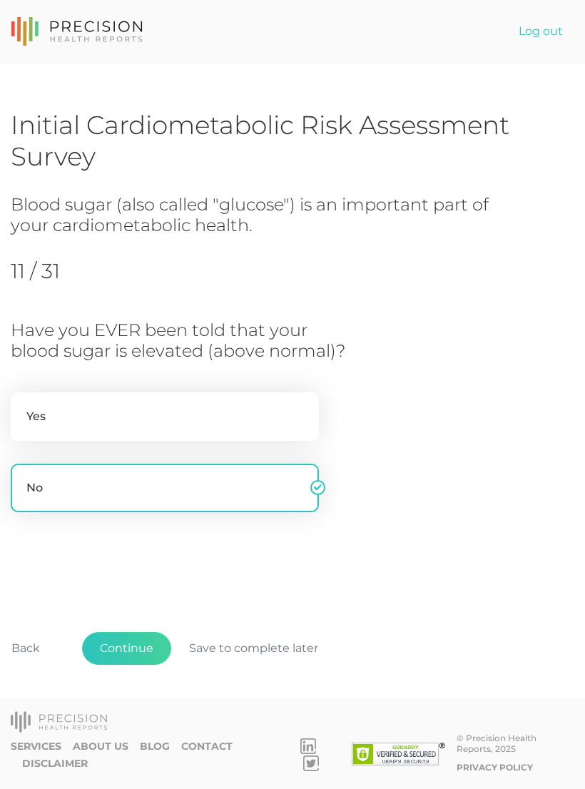
click at [138, 664] on button "Continue" at bounding box center [126, 648] width 89 height 33
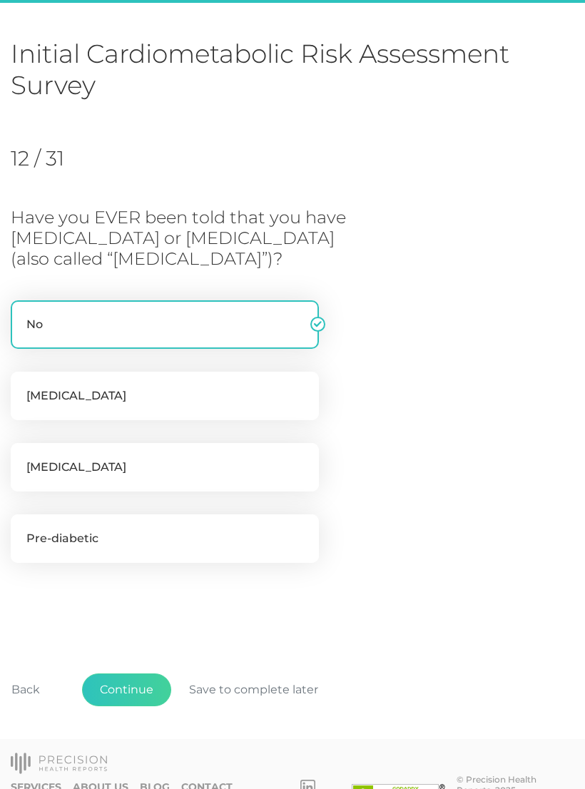
scroll to position [88, 0]
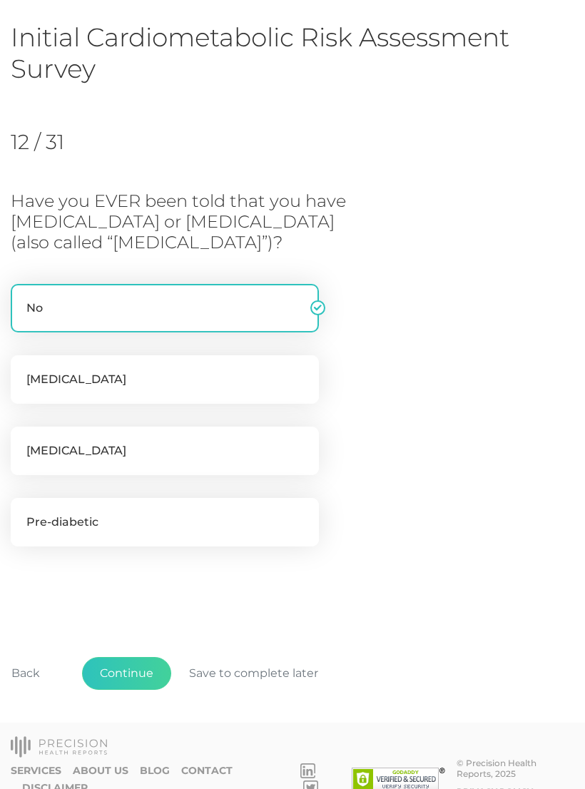
click at [148, 667] on button "Continue" at bounding box center [126, 673] width 89 height 33
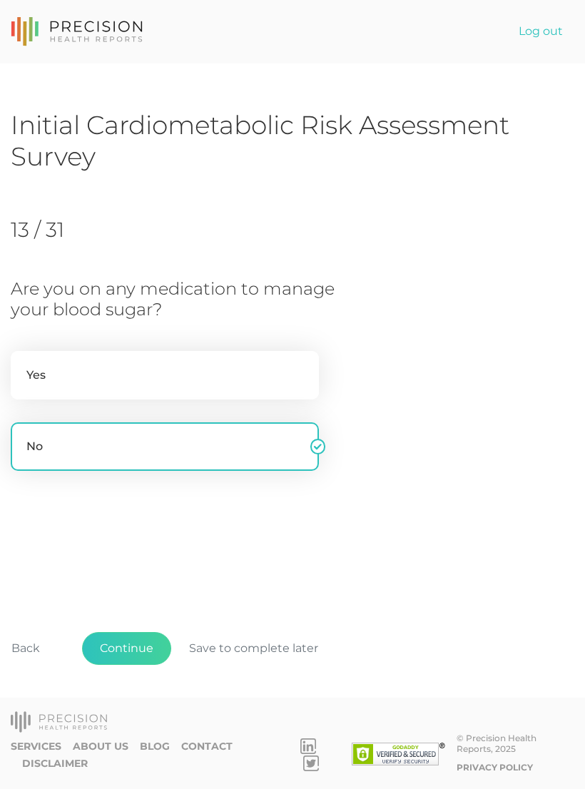
click at [142, 664] on button "Continue" at bounding box center [126, 648] width 89 height 33
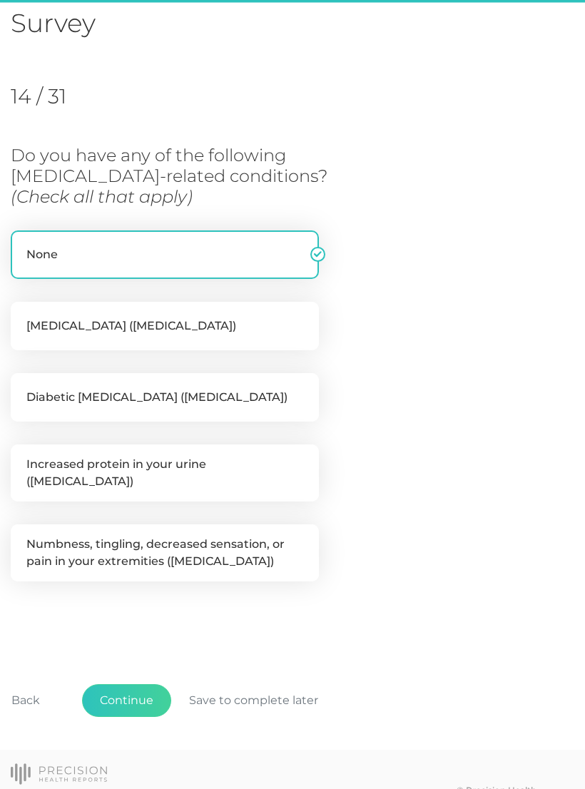
scroll to position [152, 0]
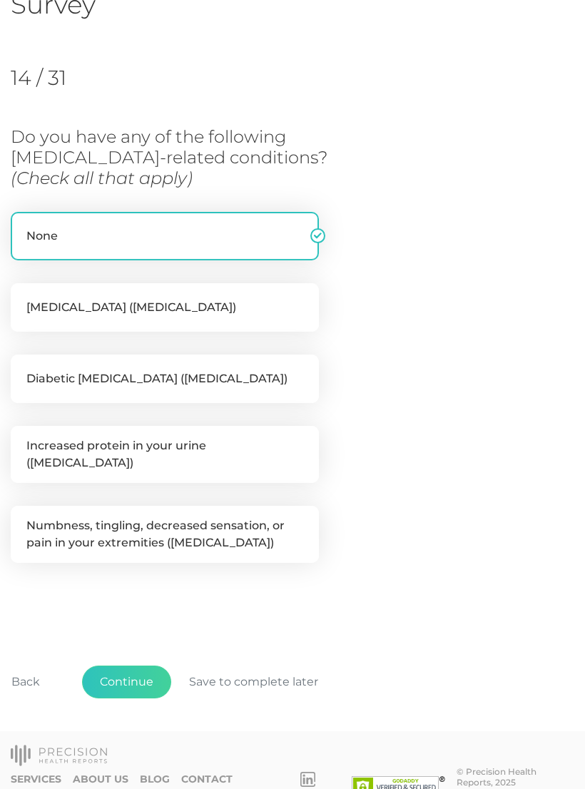
click at [146, 665] on button "Continue" at bounding box center [126, 681] width 89 height 33
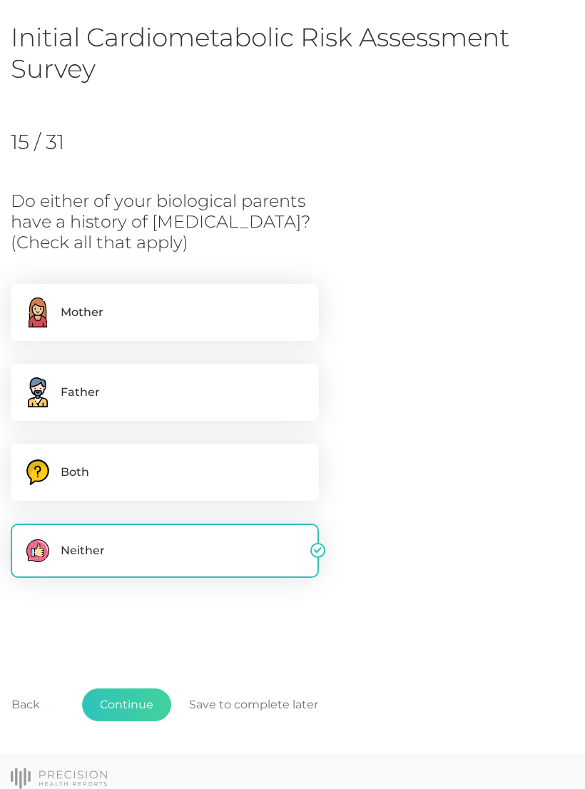
click at [145, 704] on button "Continue" at bounding box center [126, 704] width 89 height 33
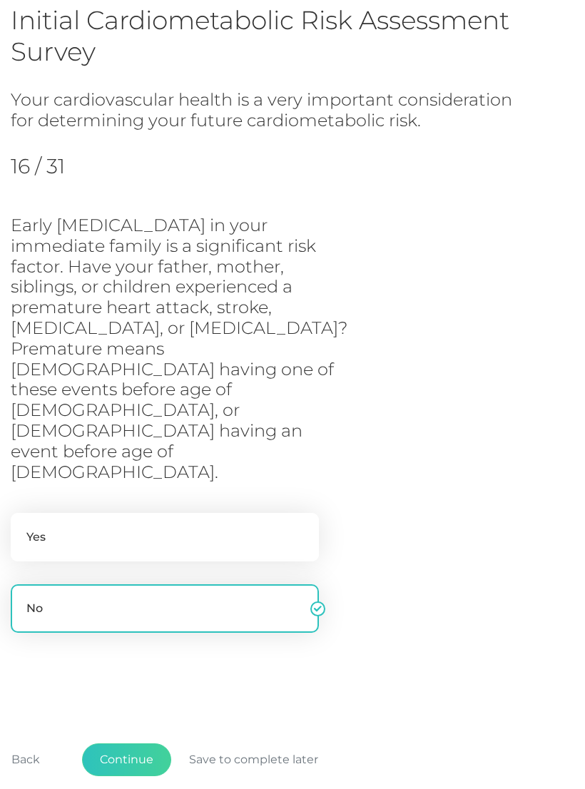
scroll to position [105, 0]
click at [141, 743] on button "Continue" at bounding box center [126, 759] width 89 height 33
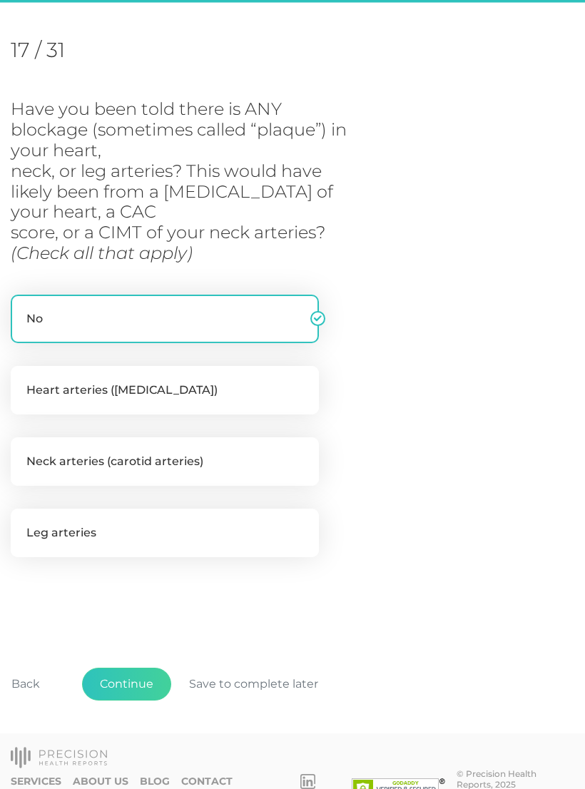
scroll to position [188, 0]
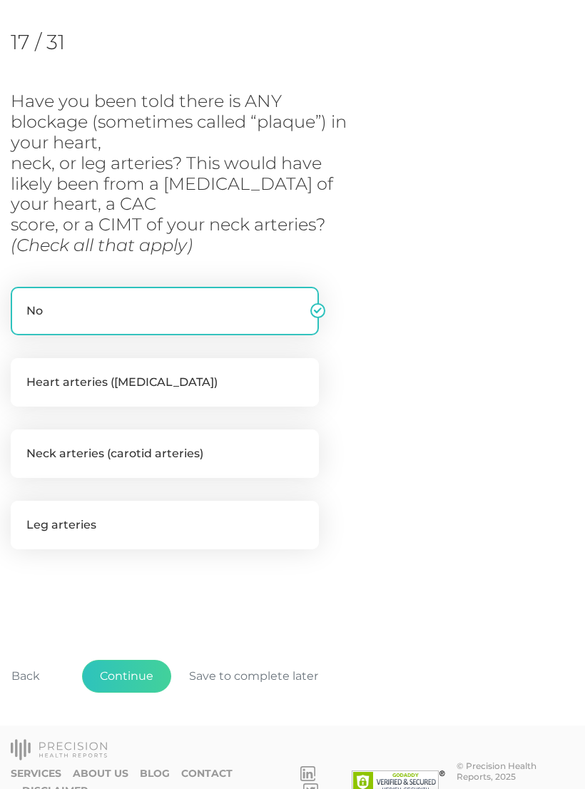
click at [287, 370] on label "Heart arteries ([MEDICAL_DATA])" at bounding box center [165, 382] width 308 height 48
click at [22, 370] on input "Heart arteries ([MEDICAL_DATA])" at bounding box center [16, 365] width 11 height 14
checkbox input "true"
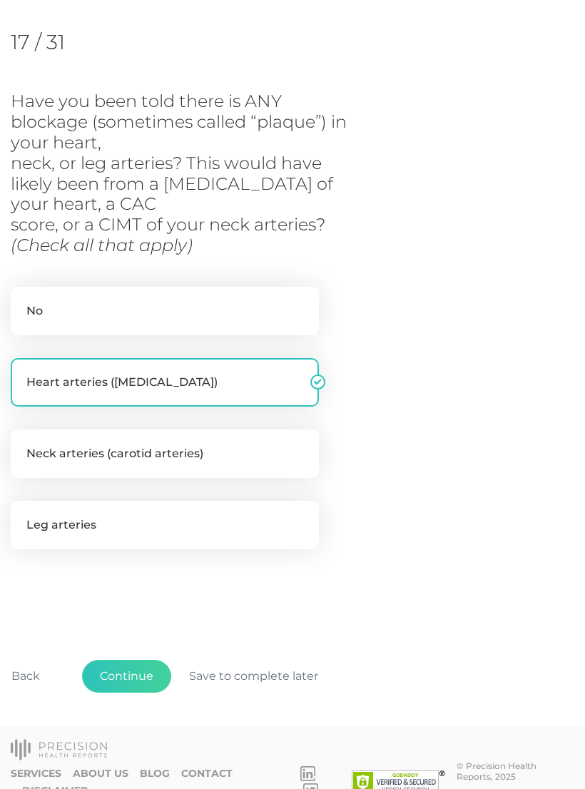
checkbox input "false"
click at [150, 663] on button "Continue" at bounding box center [126, 675] width 89 height 33
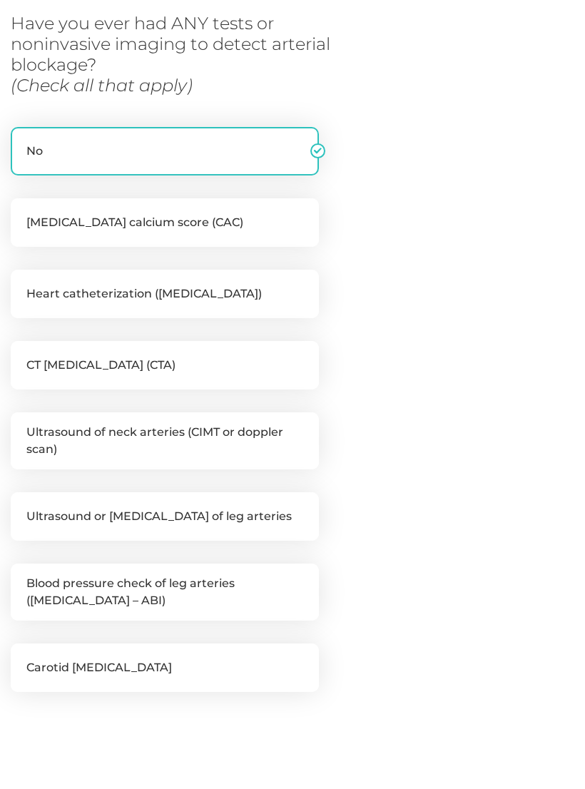
scroll to position [269, 0]
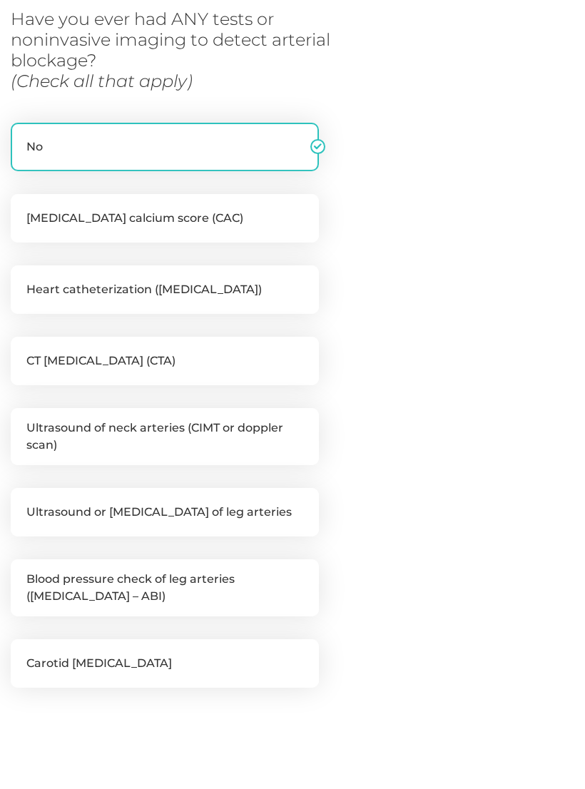
click at [277, 220] on label "[MEDICAL_DATA] calcium score (CAC)" at bounding box center [165, 218] width 308 height 48
click at [22, 208] on input "[MEDICAL_DATA] calcium score (CAC)" at bounding box center [16, 201] width 11 height 14
checkbox input "true"
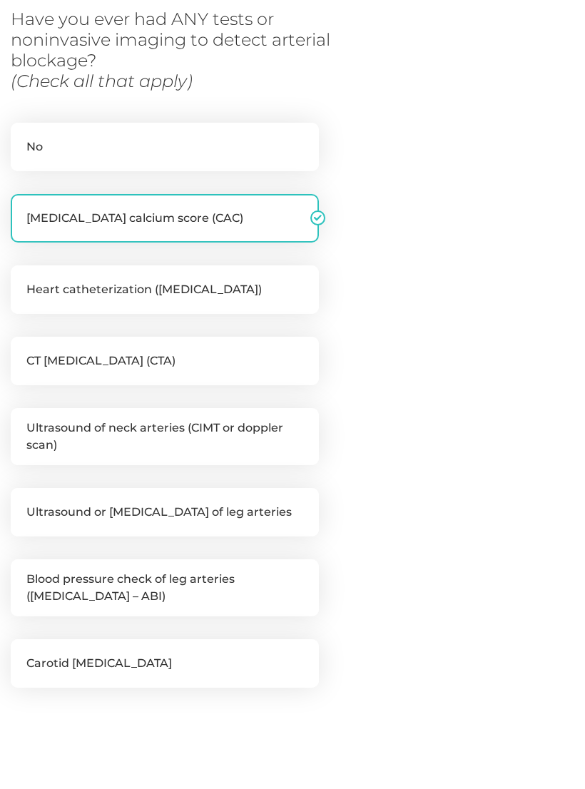
checkbox input "false"
click at [279, 289] on label "Heart catheterization ([MEDICAL_DATA])" at bounding box center [165, 289] width 308 height 48
click at [22, 279] on input "Heart catheterization ([MEDICAL_DATA])" at bounding box center [16, 272] width 11 height 14
checkbox input "true"
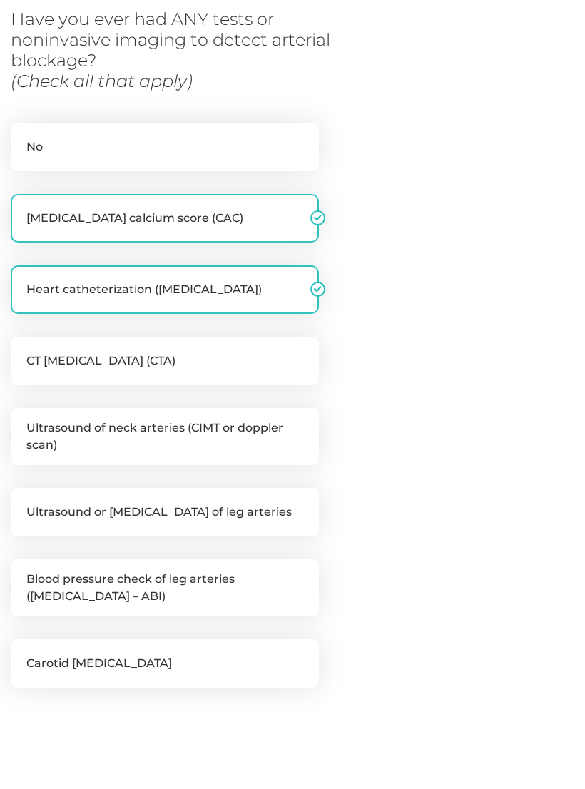
click at [280, 347] on label "CT [MEDICAL_DATA] (CTA)" at bounding box center [165, 361] width 308 height 48
click at [22, 347] on input "CT [MEDICAL_DATA] (CTA)" at bounding box center [16, 344] width 11 height 14
checkbox input "true"
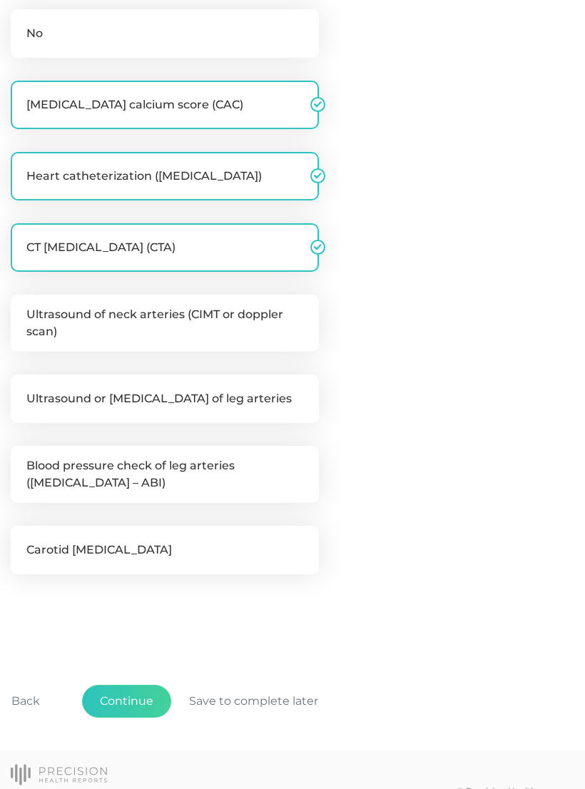
scroll to position [384, 0]
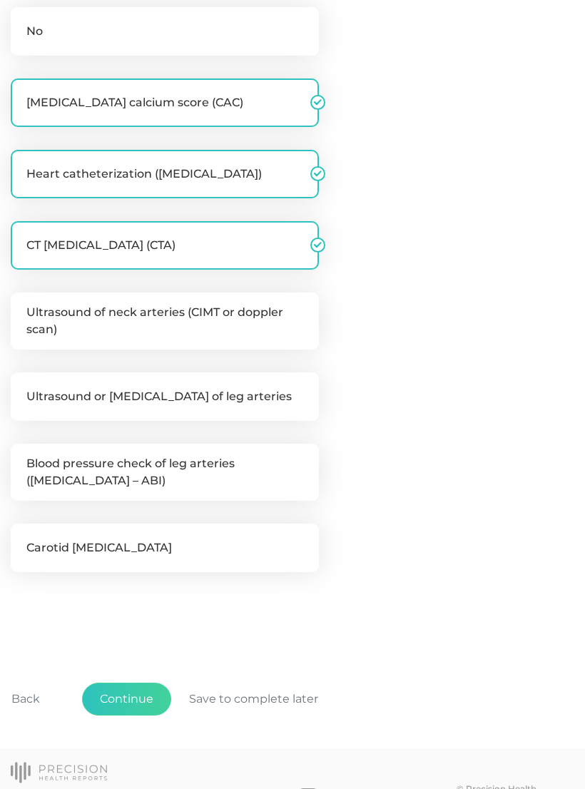
click at [142, 698] on button "Continue" at bounding box center [126, 699] width 89 height 33
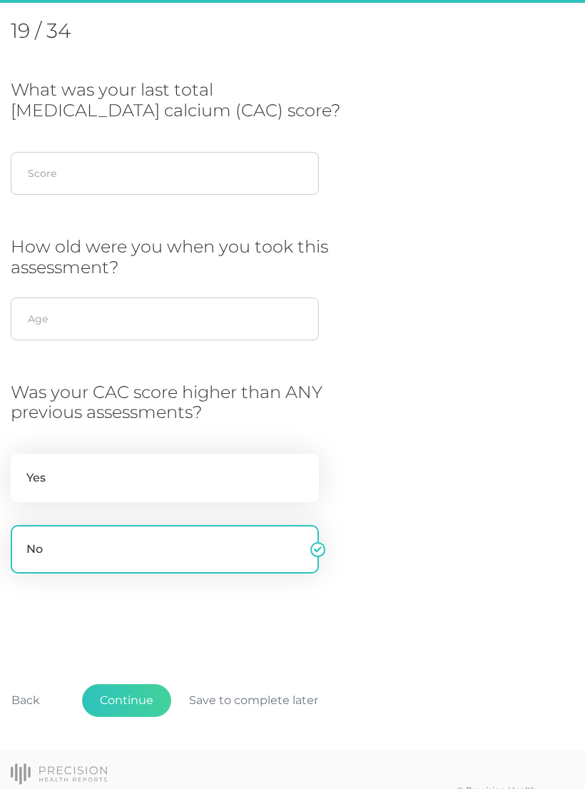
scroll to position [195, 0]
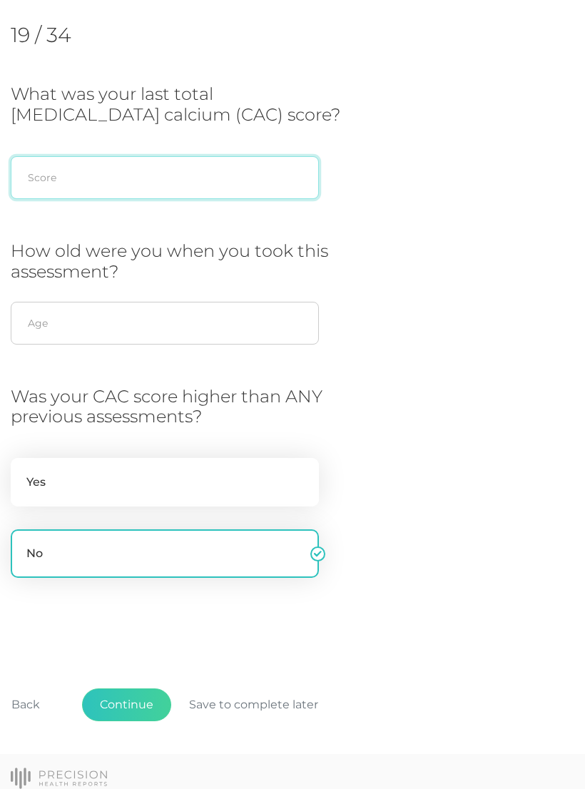
click at [251, 183] on input "text" at bounding box center [165, 177] width 308 height 43
type input "11"
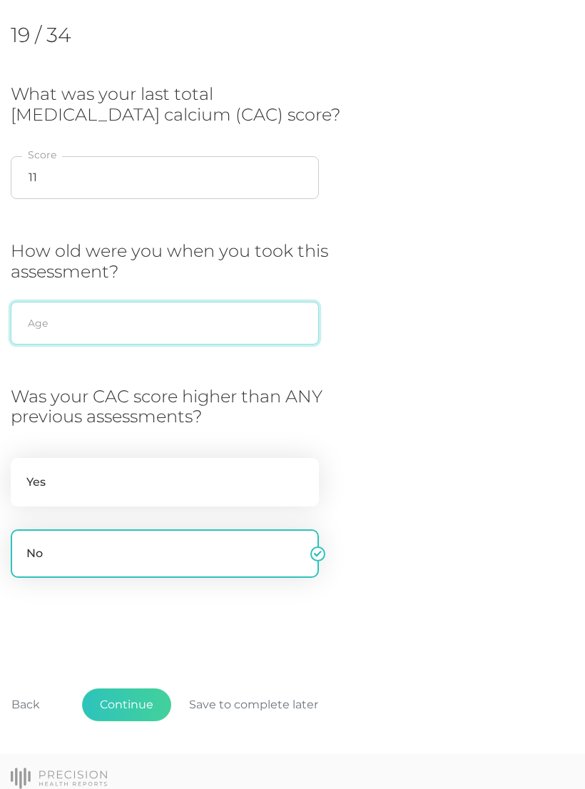
click at [224, 323] on input "text" at bounding box center [165, 323] width 308 height 43
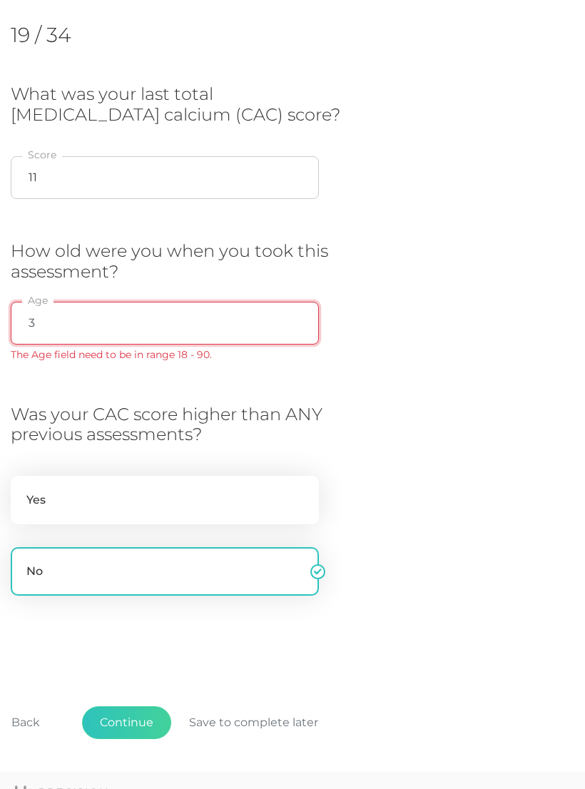
type input "36"
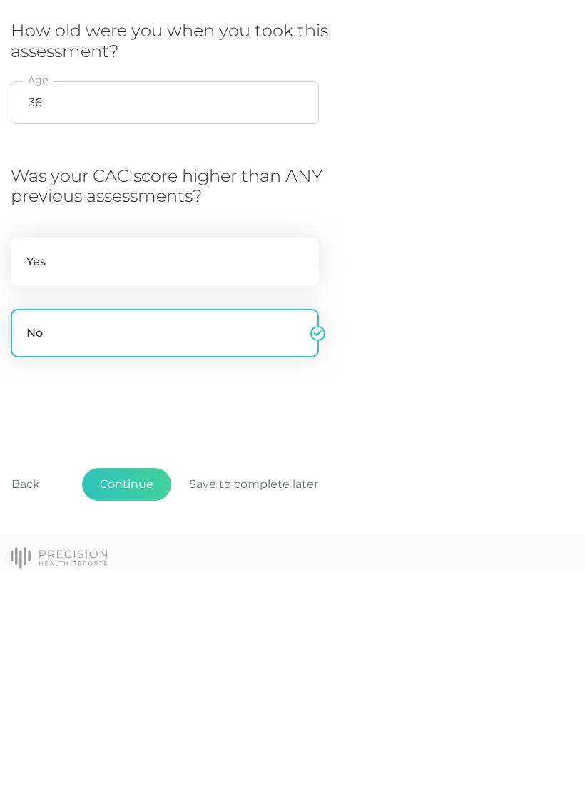
click at [152, 686] on button "Continue" at bounding box center [126, 702] width 89 height 33
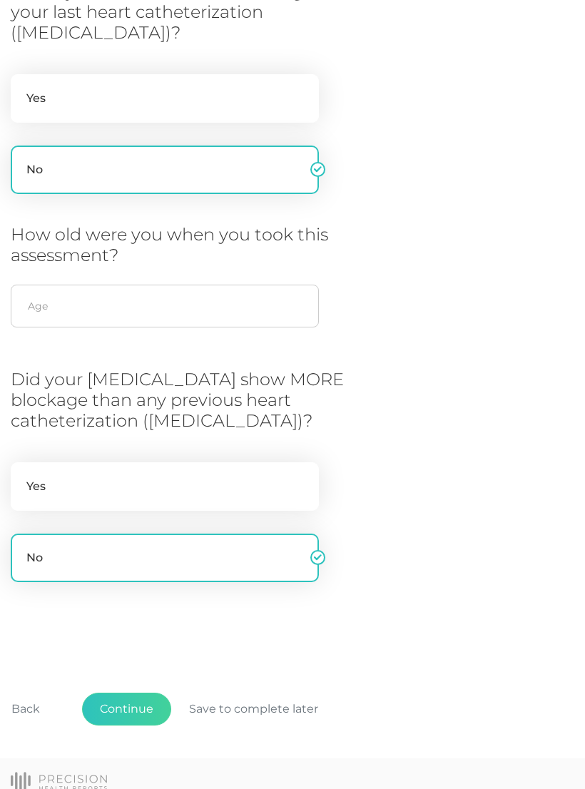
scroll to position [331, 0]
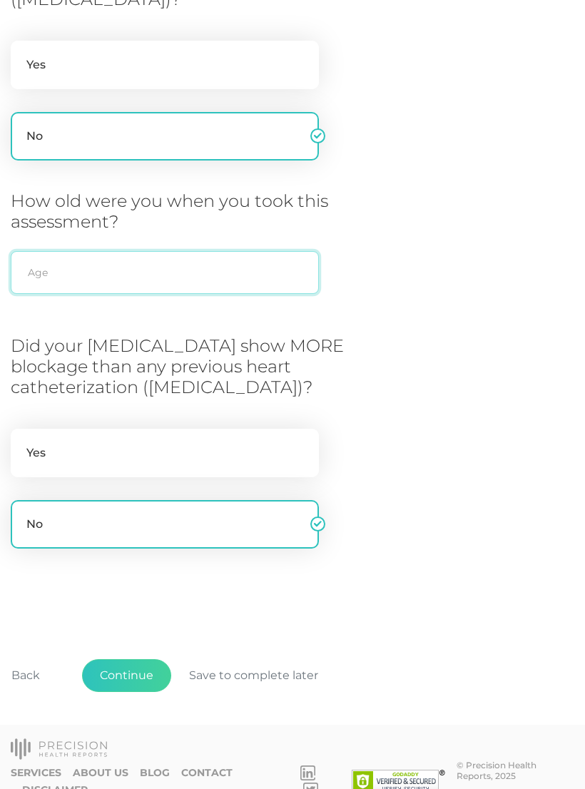
click at [274, 281] on input "text" at bounding box center [165, 272] width 308 height 43
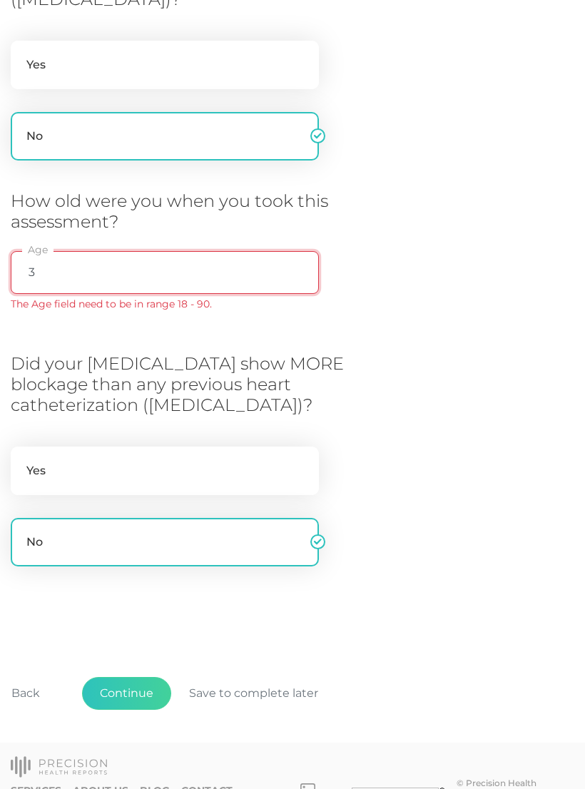
type input "36"
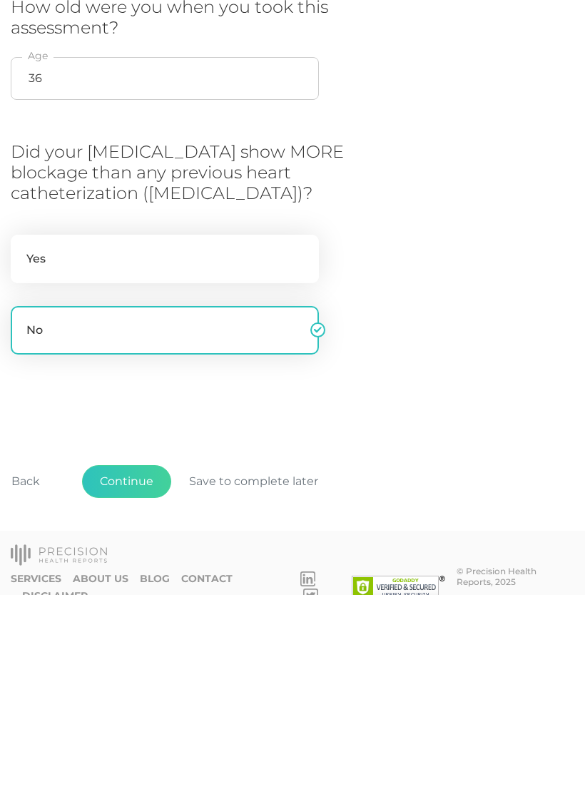
click at [153, 659] on button "Continue" at bounding box center [126, 675] width 89 height 33
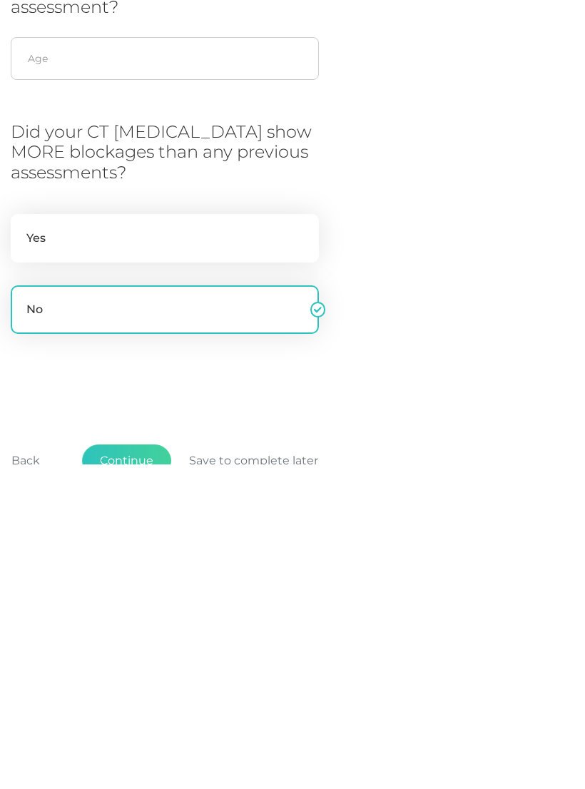
scroll to position [195, 0]
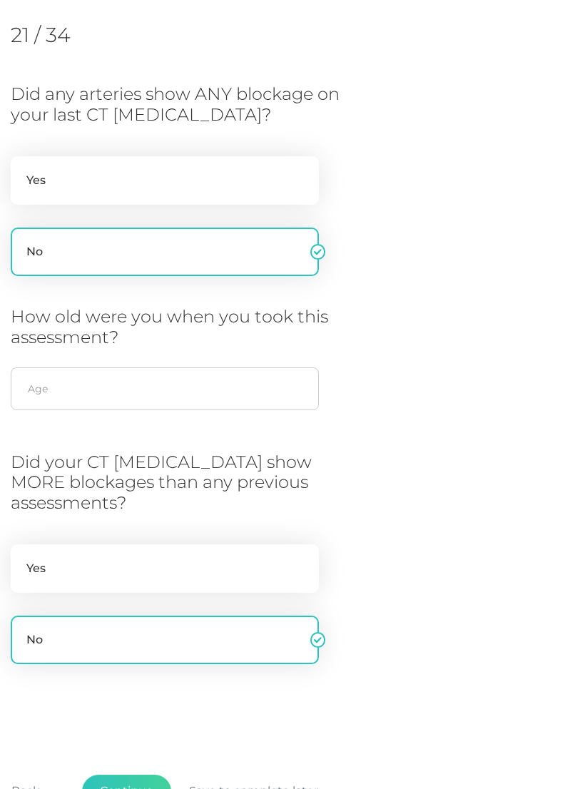
click at [155, 782] on button "Continue" at bounding box center [126, 790] width 89 height 33
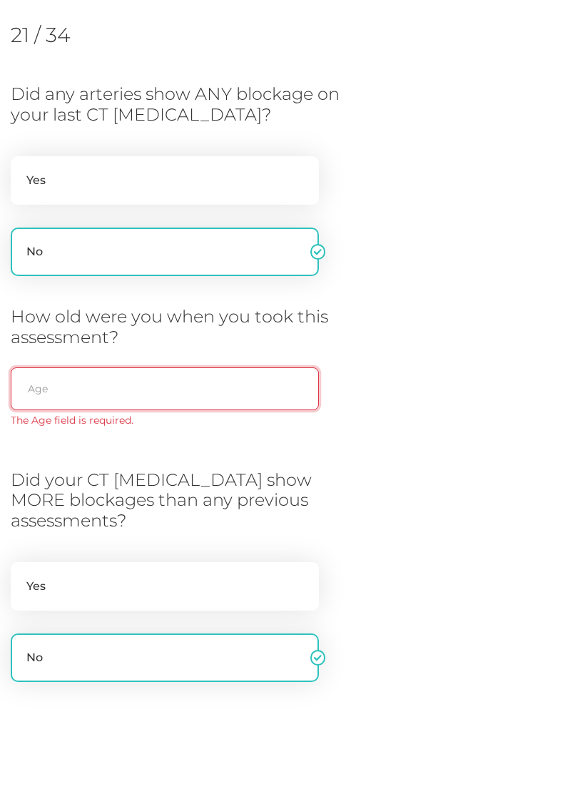
click at [258, 385] on input "text" at bounding box center [165, 388] width 308 height 43
type input "36"
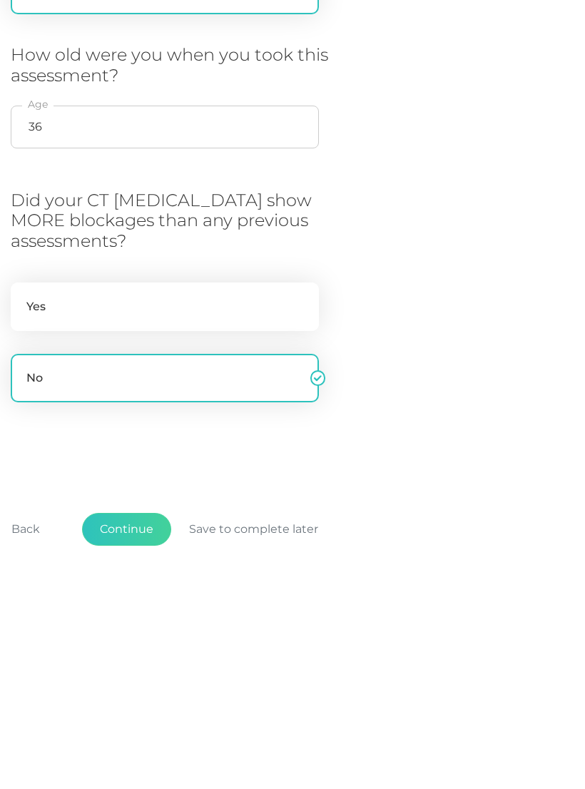
click at [147, 731] on button "Continue" at bounding box center [126, 747] width 89 height 33
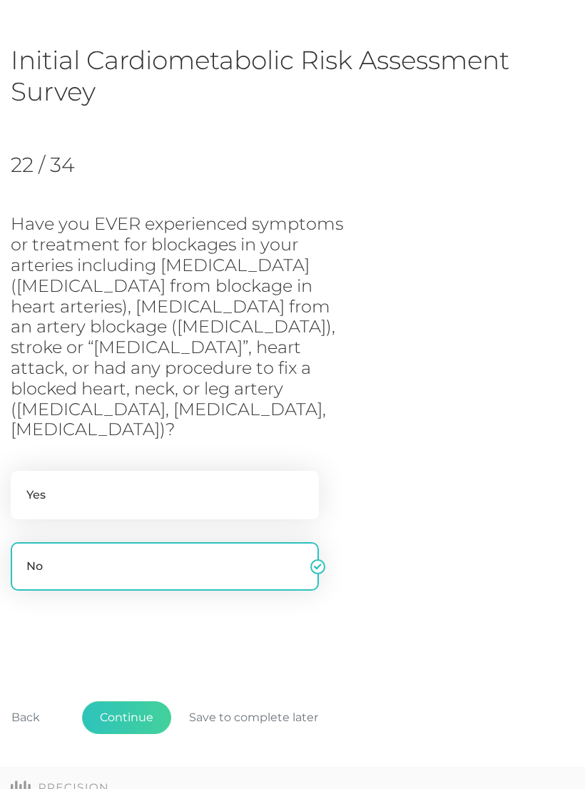
click at [133, 701] on button "Continue" at bounding box center [126, 717] width 89 height 33
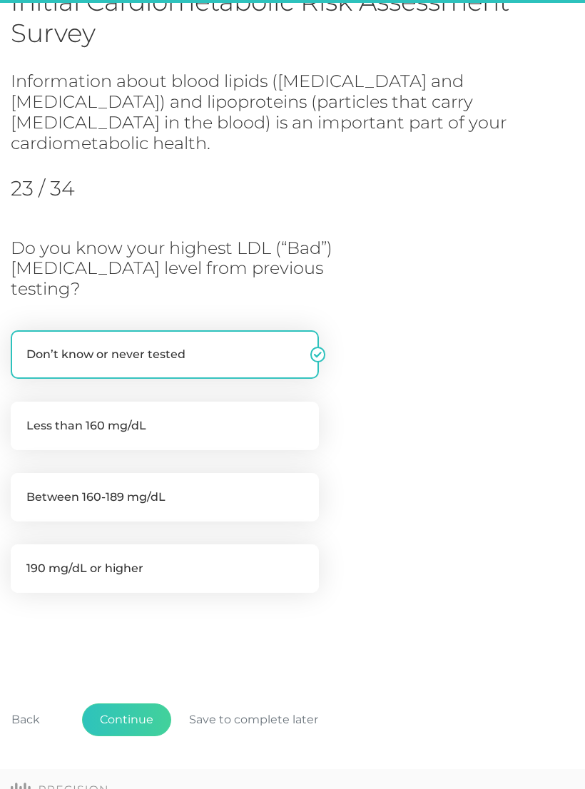
scroll to position [128, 0]
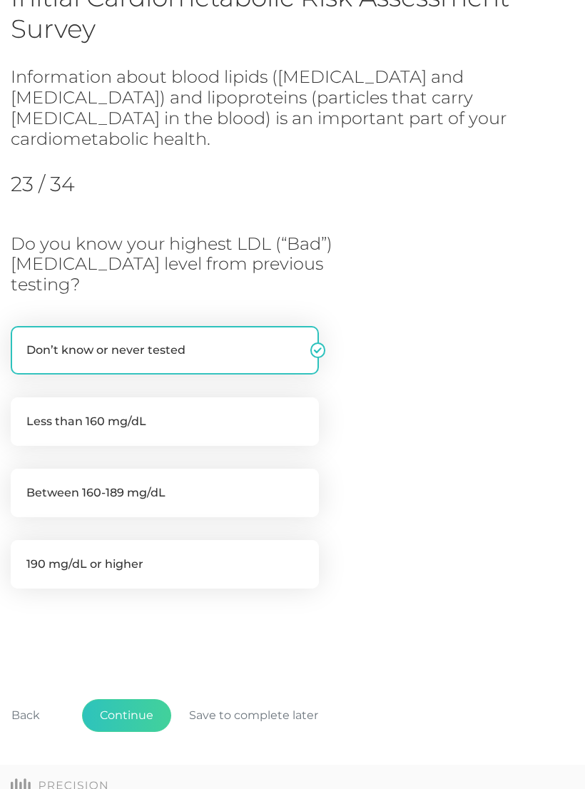
click at [234, 540] on label "190 mg/dL or higher" at bounding box center [165, 564] width 308 height 48
click at [22, 540] on input "190 mg/dL or higher" at bounding box center [16, 547] width 11 height 14
radio input "true"
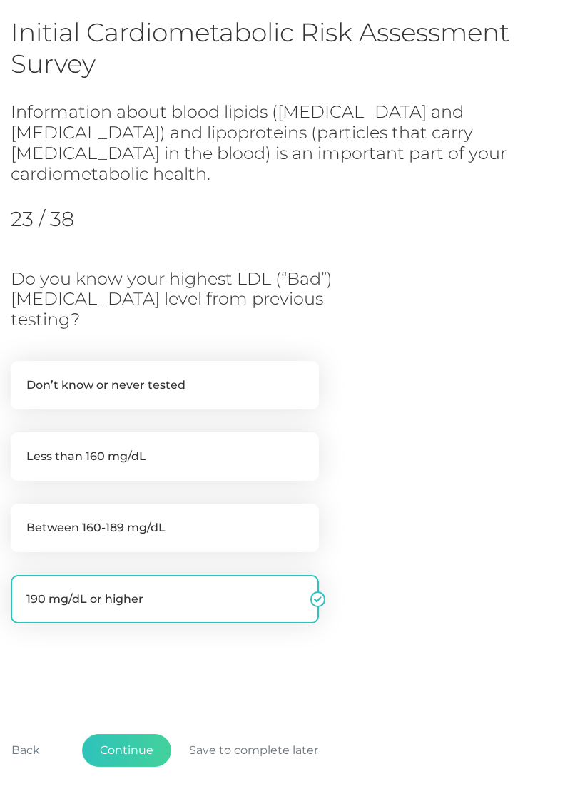
scroll to position [96, 0]
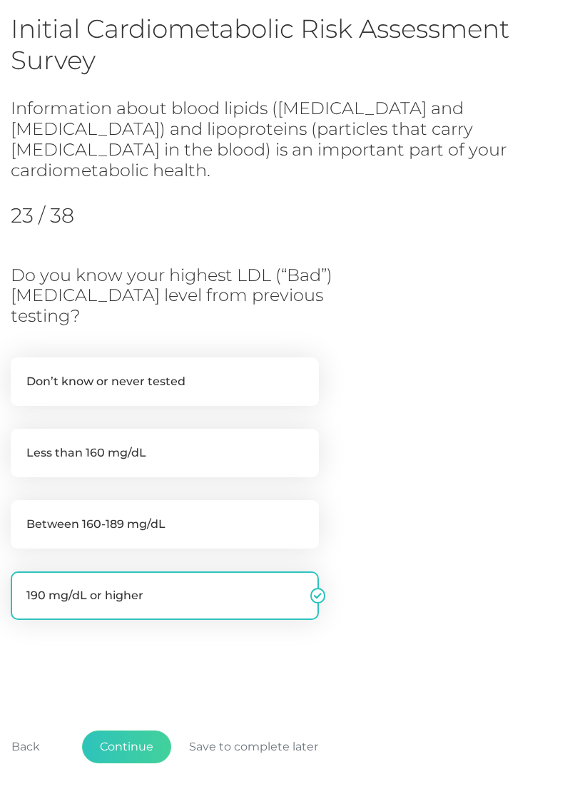
click at [138, 730] on button "Continue" at bounding box center [126, 746] width 89 height 33
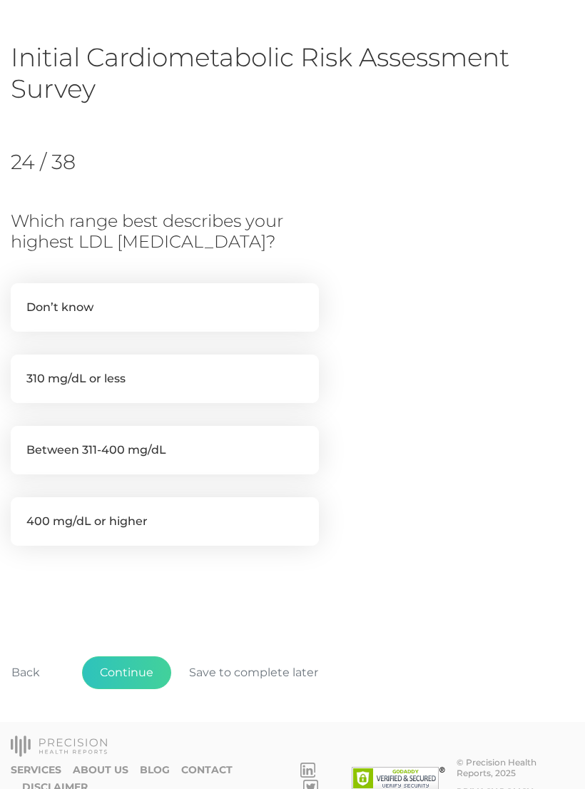
click at [265, 388] on label "310 mg/dL or less" at bounding box center [165, 378] width 308 height 48
click at [22, 369] on input "310 mg/dL or less" at bounding box center [16, 361] width 11 height 14
radio input "true"
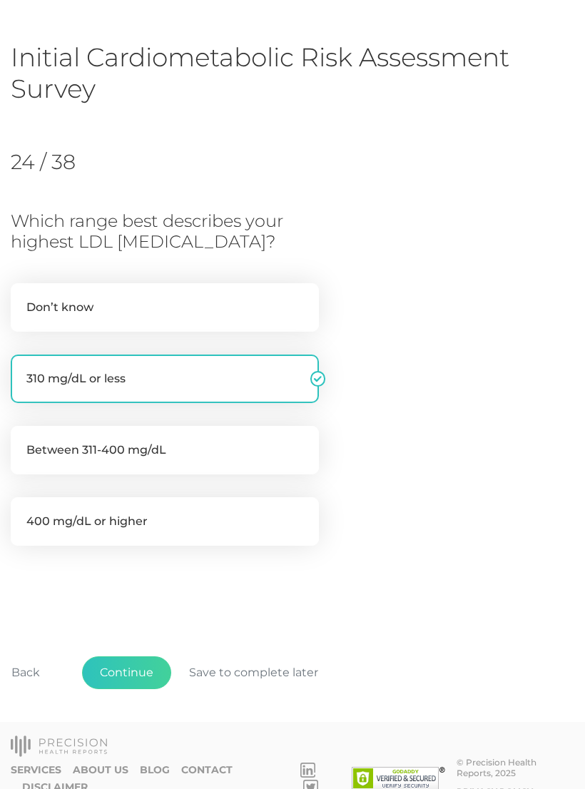
click at [142, 677] on button "Continue" at bounding box center [126, 672] width 89 height 33
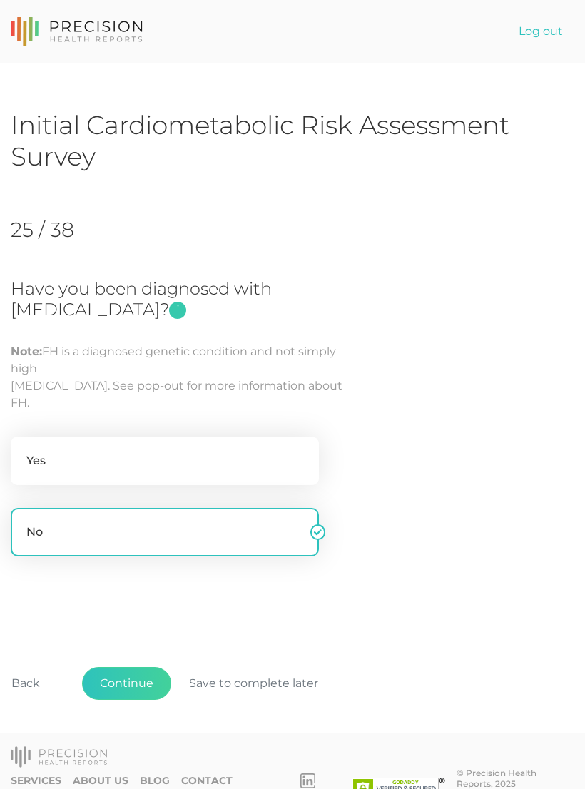
click at [140, 680] on button "Continue" at bounding box center [126, 683] width 89 height 33
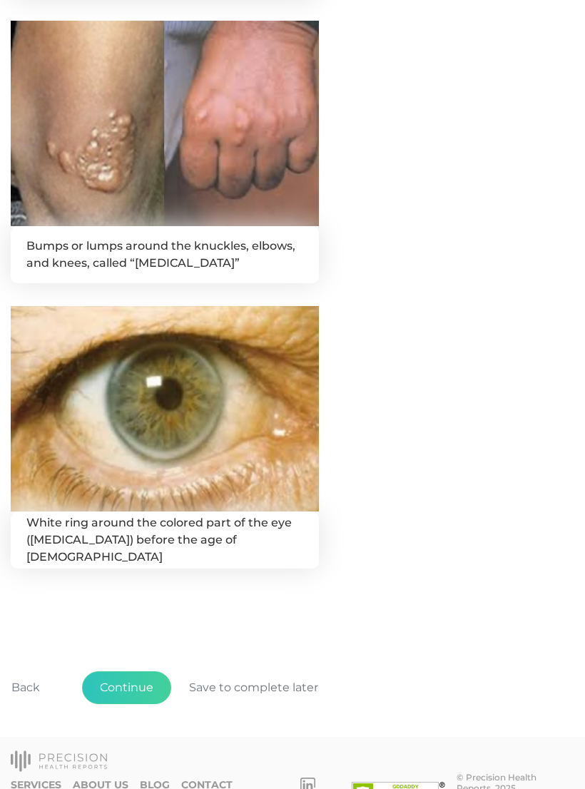
scroll to position [634, 0]
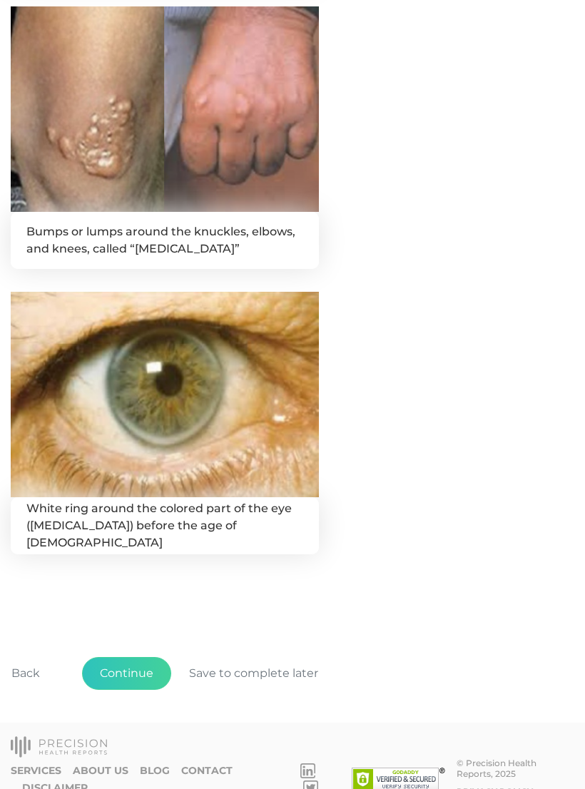
click at [149, 671] on button "Continue" at bounding box center [126, 673] width 89 height 33
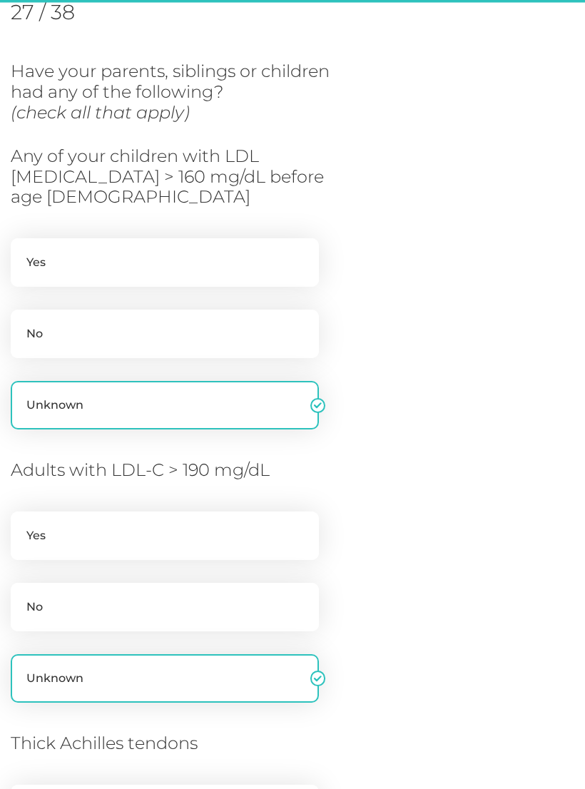
scroll to position [195, 0]
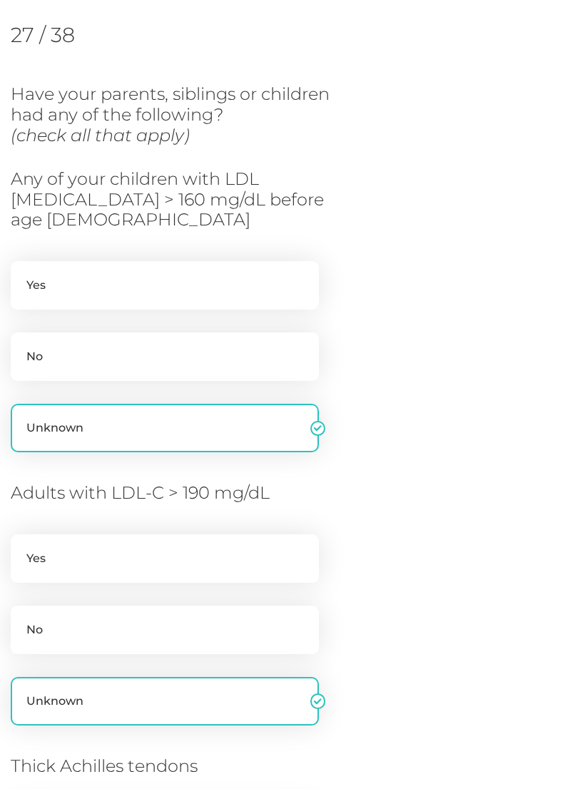
click at [281, 338] on label "No" at bounding box center [165, 356] width 308 height 48
click at [22, 338] on input "No" at bounding box center [16, 339] width 11 height 14
radio input "true"
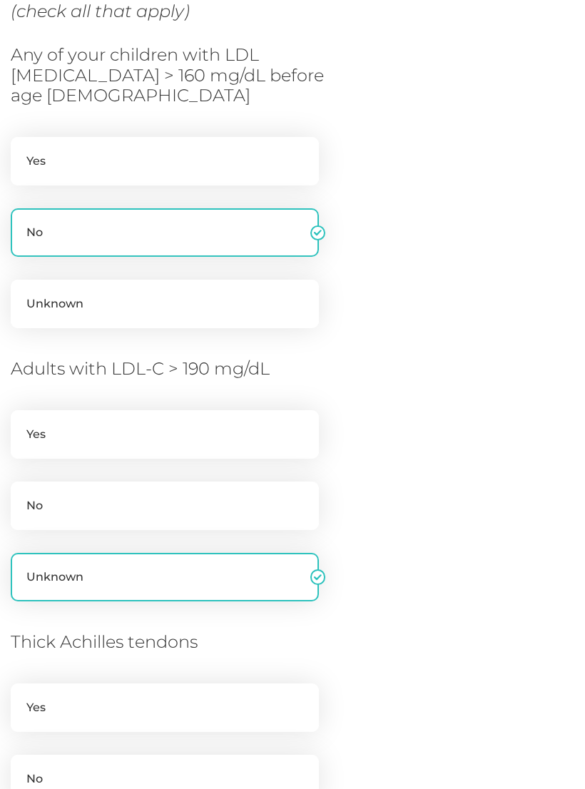
click at [276, 411] on label "Yes" at bounding box center [165, 434] width 308 height 48
click at [22, 411] on input "Yes" at bounding box center [16, 417] width 11 height 14
radio input "true"
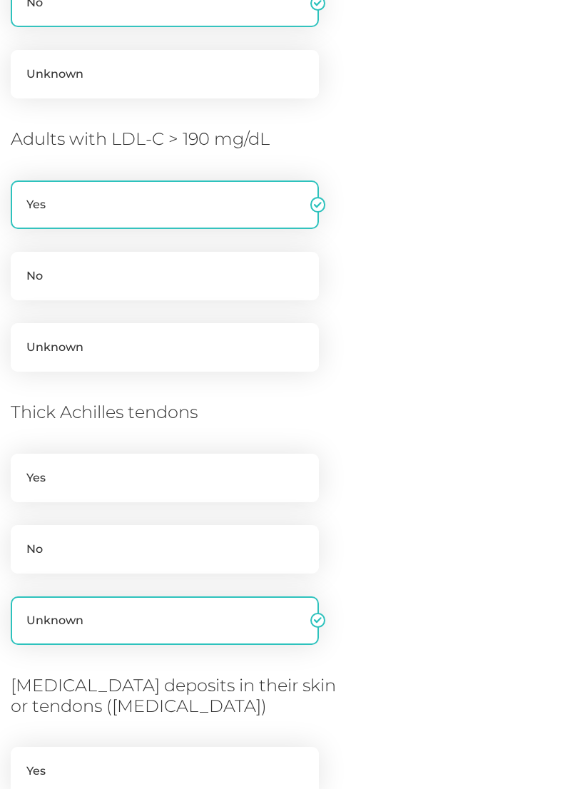
scroll to position [552, 0]
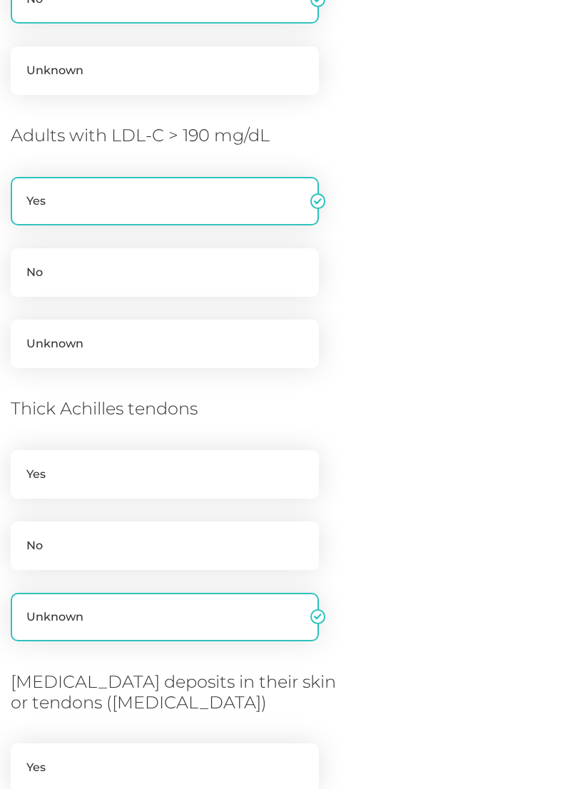
click at [281, 523] on label "No" at bounding box center [165, 545] width 308 height 48
click at [22, 523] on input "No" at bounding box center [16, 528] width 11 height 14
radio input "true"
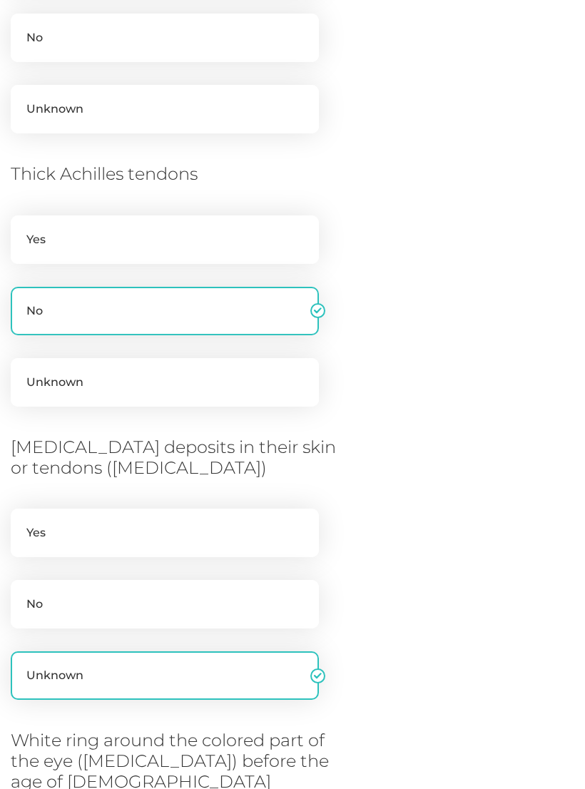
scroll to position [793, 0]
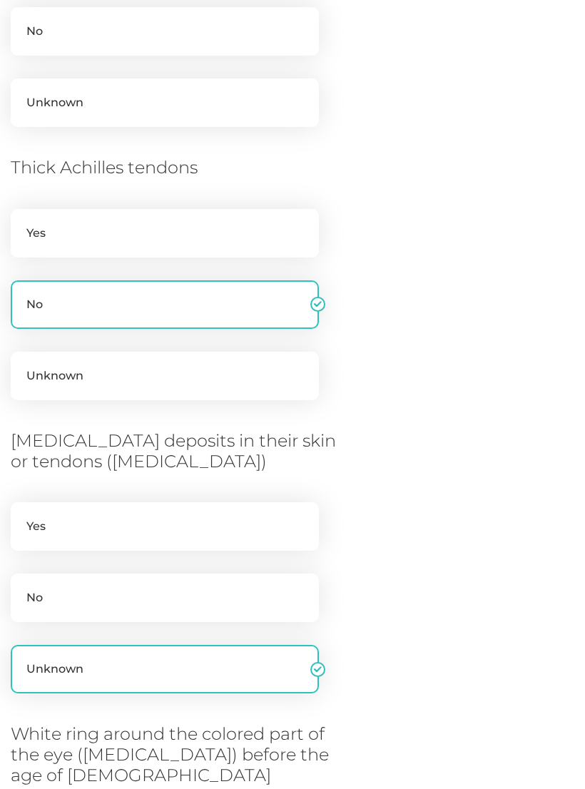
click at [279, 355] on label "Unknown" at bounding box center [165, 375] width 308 height 48
click at [22, 355] on input "Unknown" at bounding box center [16, 358] width 11 height 14
radio input "true"
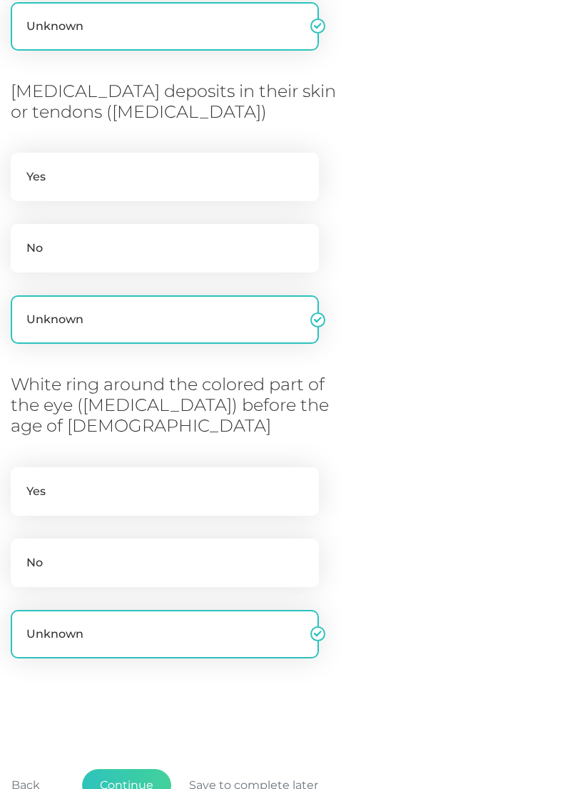
scroll to position [1144, 0]
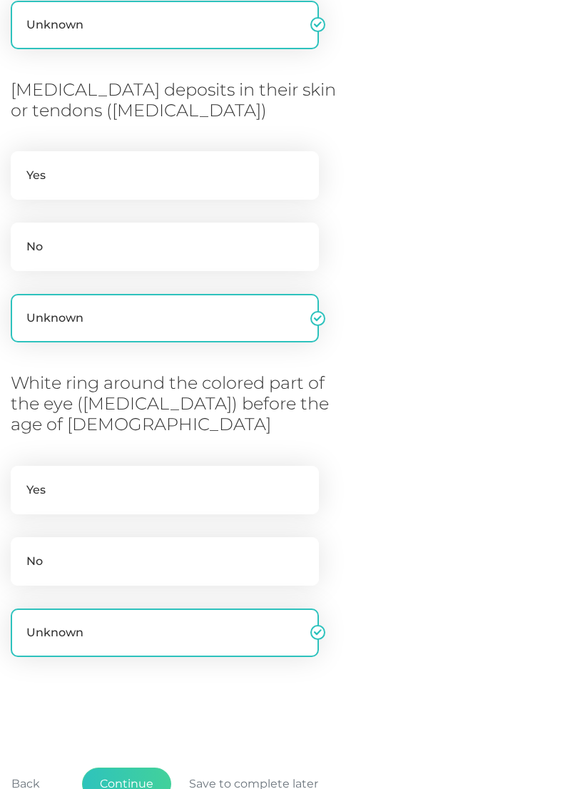
click at [215, 543] on label "No" at bounding box center [165, 561] width 308 height 48
click at [22, 543] on input "No" at bounding box center [16, 544] width 11 height 14
radio input "true"
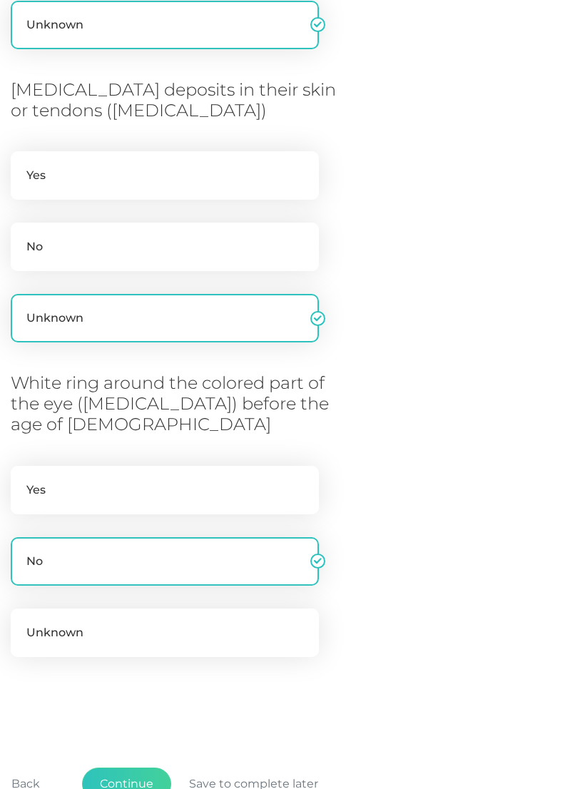
click at [137, 767] on button "Continue" at bounding box center [126, 783] width 89 height 33
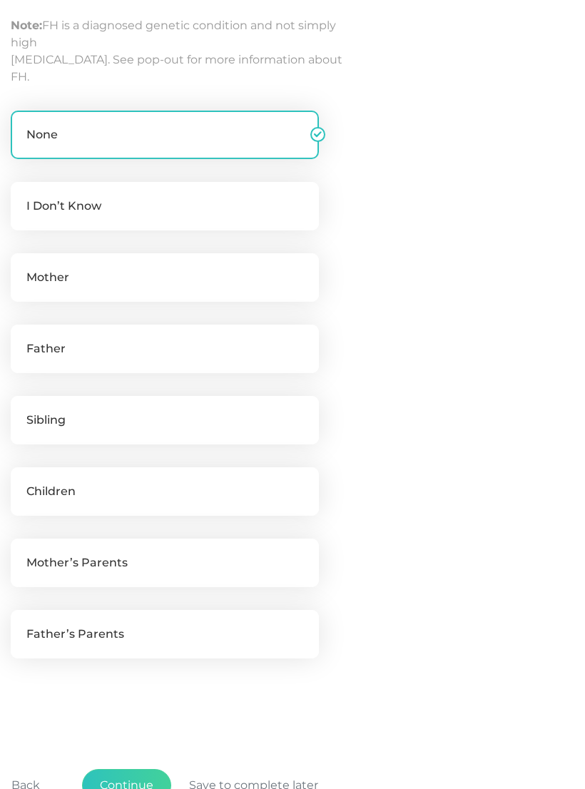
scroll to position [347, 0]
click at [145, 778] on button "Continue" at bounding box center [126, 784] width 89 height 33
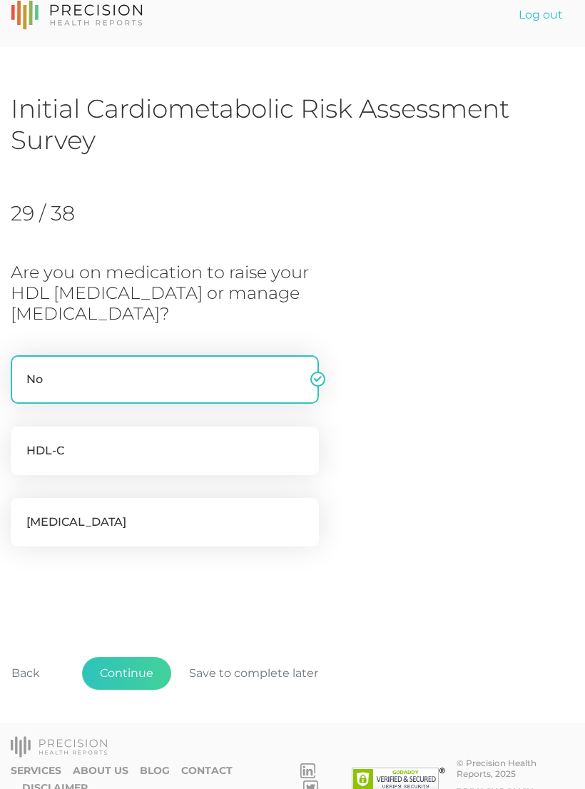
click at [140, 676] on button "Continue" at bounding box center [126, 673] width 89 height 33
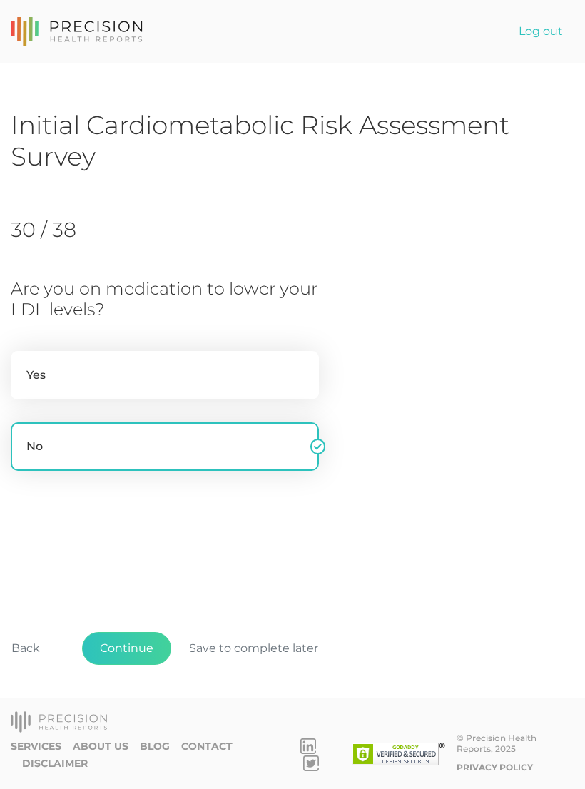
click at [269, 369] on label "Yes" at bounding box center [165, 375] width 308 height 48
click at [22, 365] on input "Yes" at bounding box center [16, 358] width 11 height 14
radio input "true"
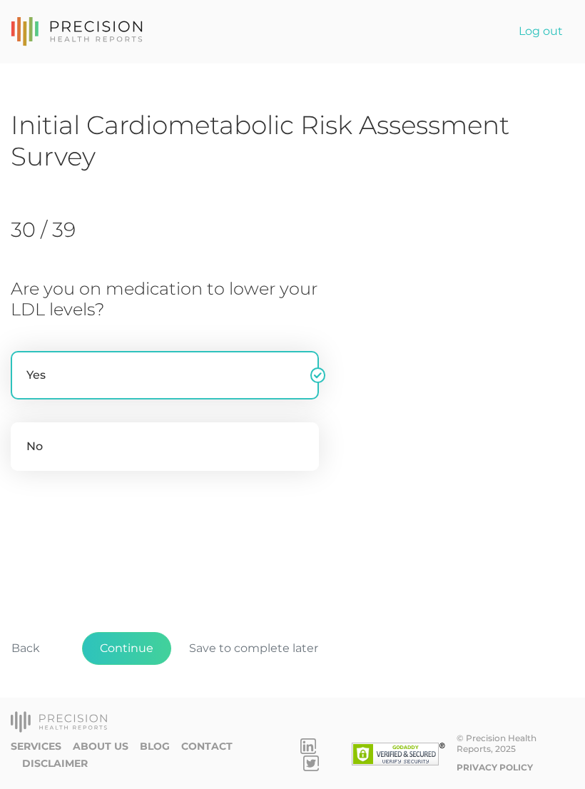
click at [138, 664] on button "Continue" at bounding box center [126, 648] width 89 height 33
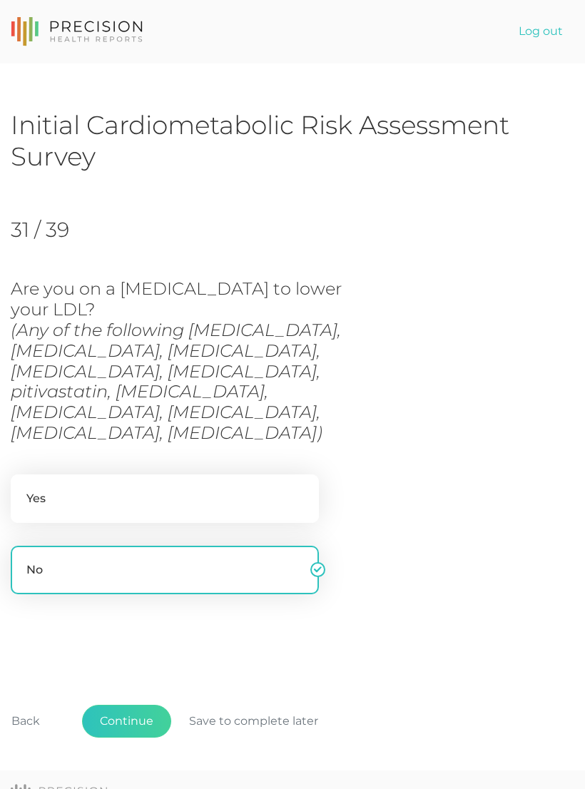
click at [282, 474] on label "Yes" at bounding box center [165, 498] width 308 height 48
click at [22, 474] on input "Yes" at bounding box center [16, 481] width 11 height 14
radio input "true"
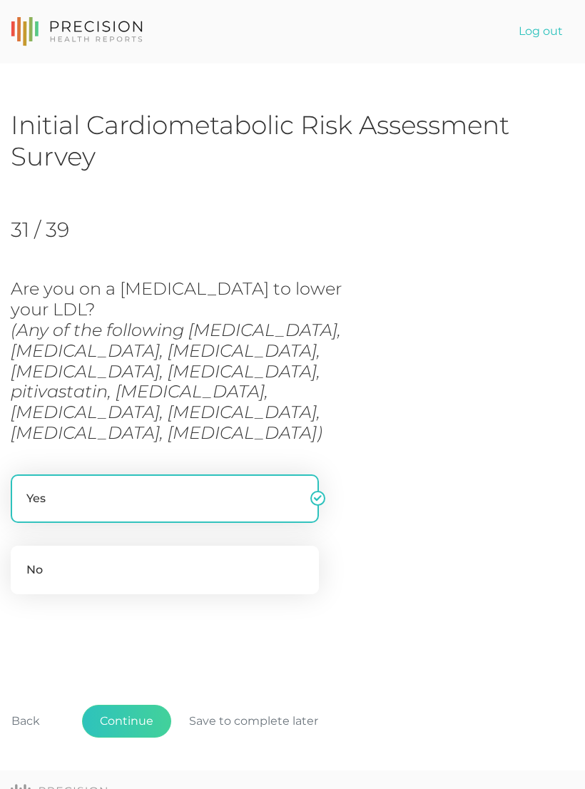
click at [125, 704] on button "Continue" at bounding box center [126, 720] width 89 height 33
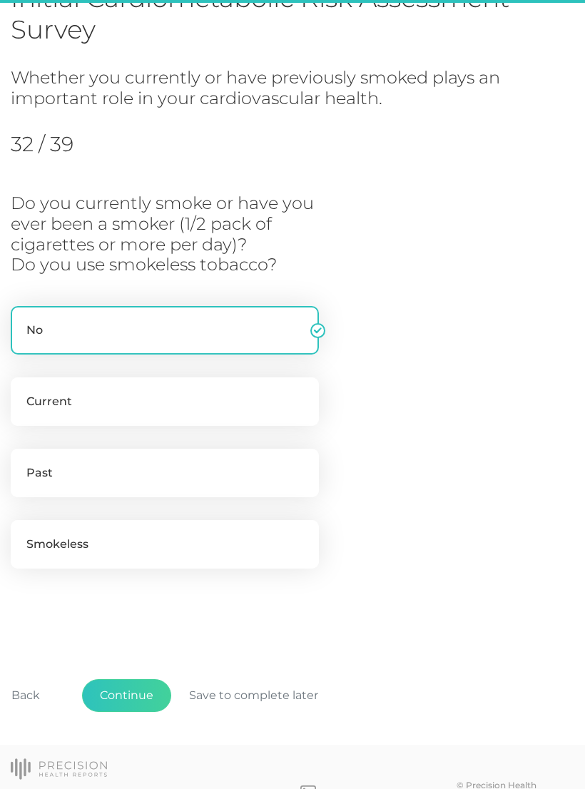
scroll to position [148, 0]
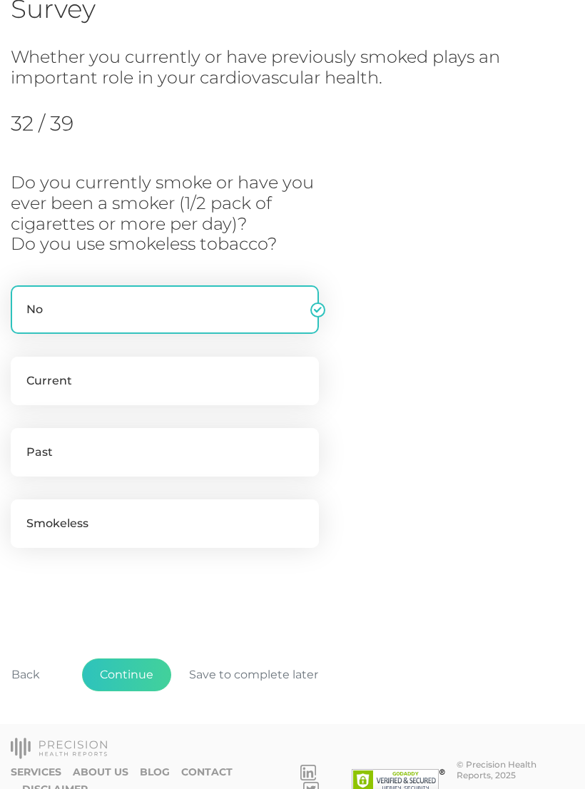
click at [144, 666] on button "Continue" at bounding box center [126, 674] width 89 height 33
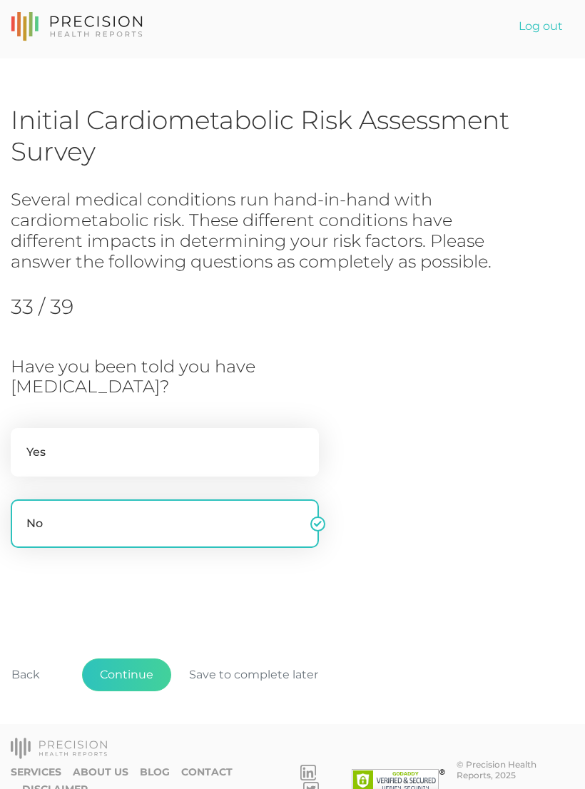
click at [138, 679] on button "Continue" at bounding box center [126, 674] width 89 height 33
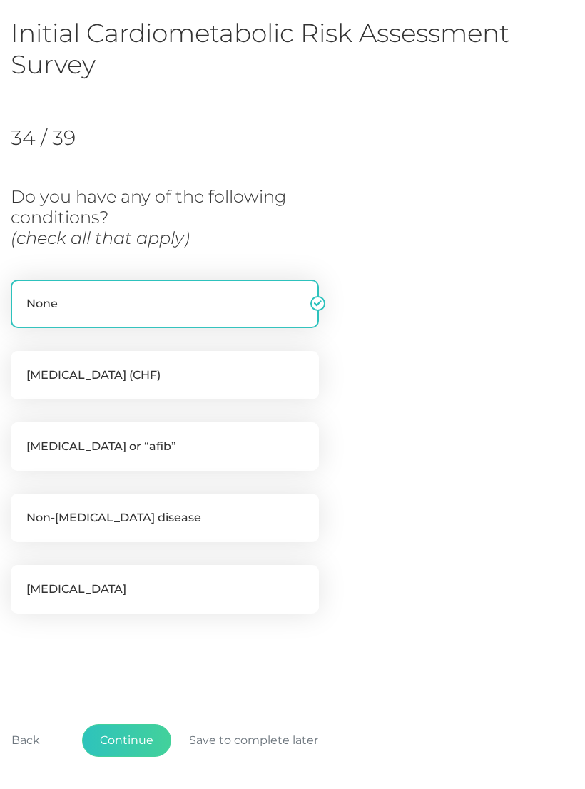
scroll to position [91, 0]
click at [136, 751] on button "Continue" at bounding box center [126, 740] width 89 height 33
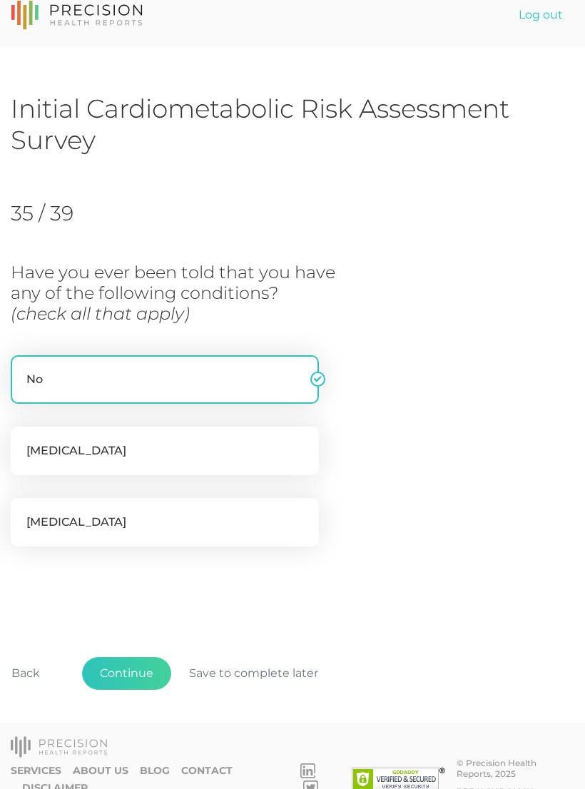
click at [136, 686] on button "Continue" at bounding box center [126, 673] width 89 height 33
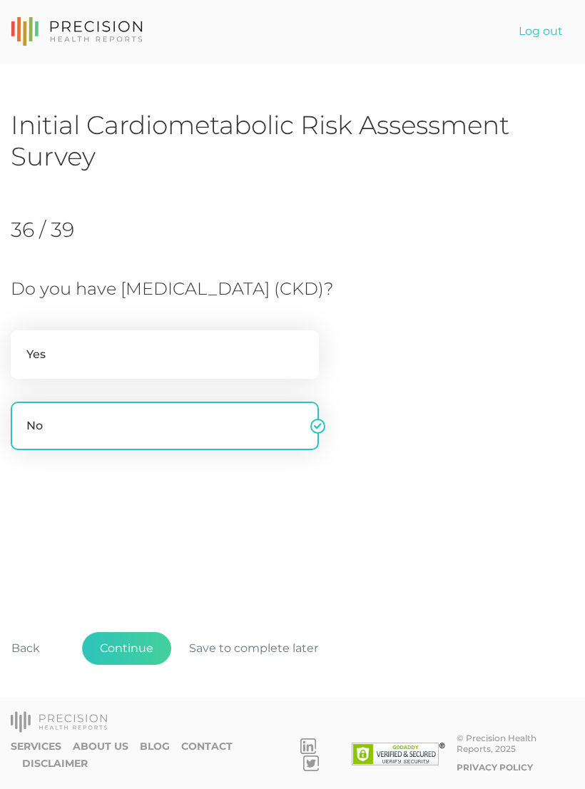
click at [148, 664] on button "Continue" at bounding box center [126, 648] width 89 height 33
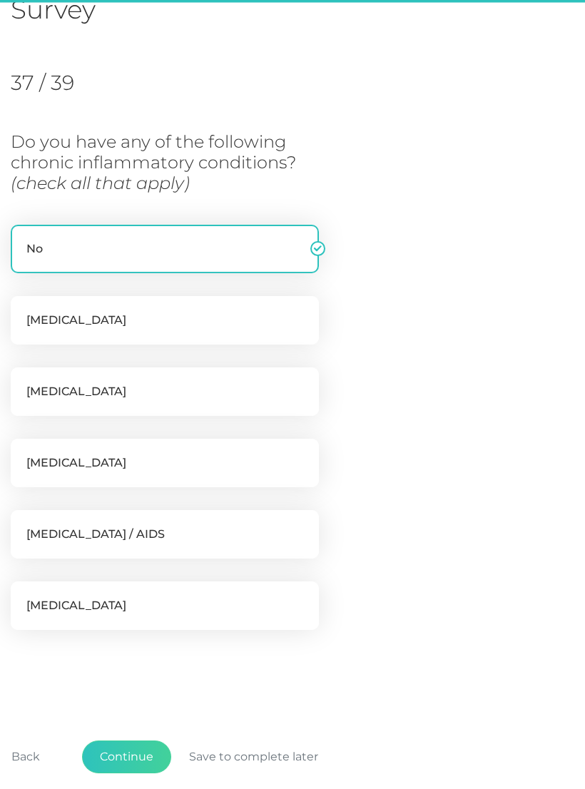
scroll to position [195, 0]
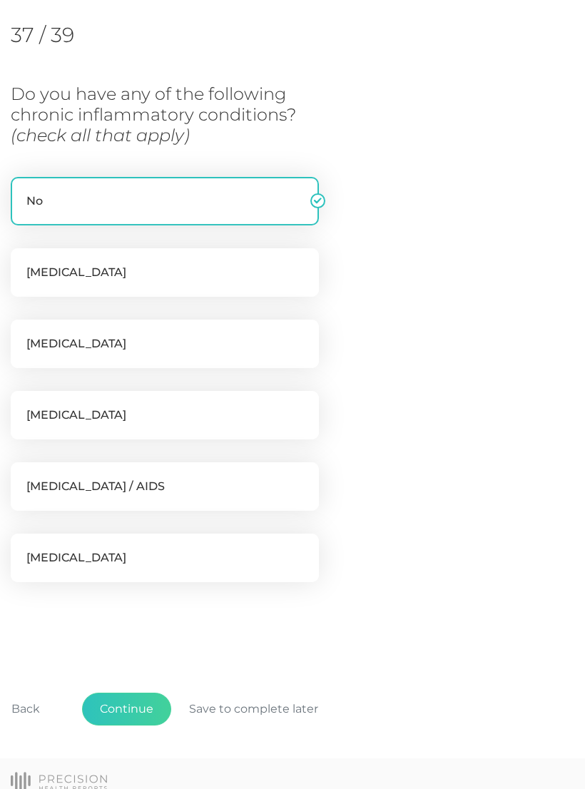
click at [151, 703] on button "Continue" at bounding box center [126, 708] width 89 height 33
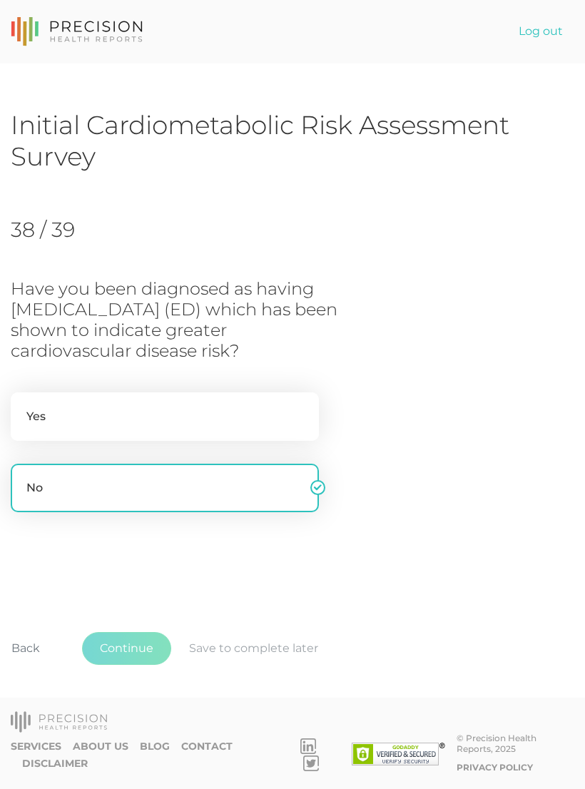
scroll to position [0, 0]
click at [135, 664] on button "Continue" at bounding box center [126, 648] width 89 height 33
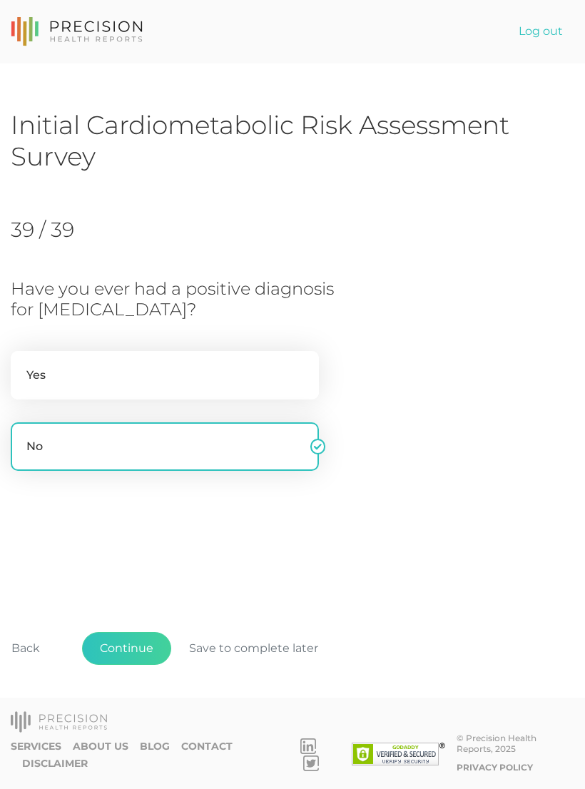
click at [272, 363] on label "Yes" at bounding box center [165, 375] width 308 height 48
click at [22, 363] on input "Yes" at bounding box center [16, 358] width 11 height 14
radio input "true"
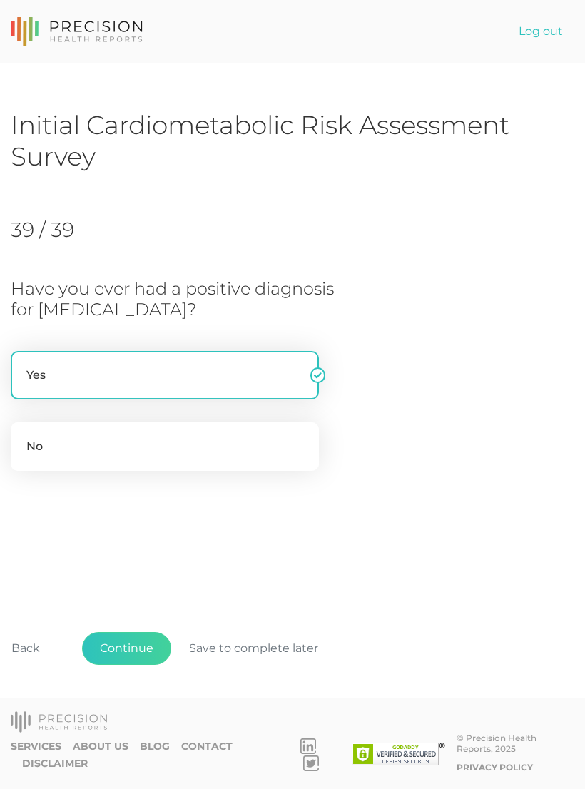
click at [126, 664] on button "Continue" at bounding box center [126, 648] width 89 height 33
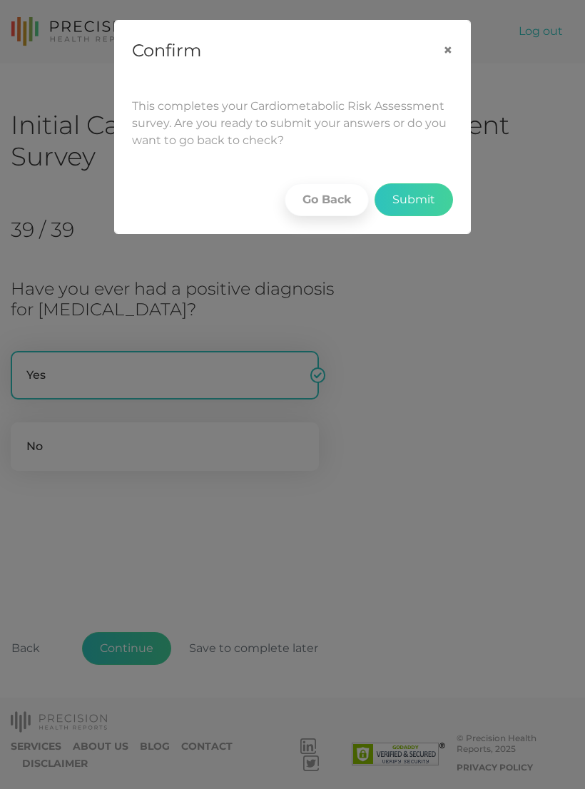
click at [428, 207] on button "Submit" at bounding box center [413, 199] width 78 height 33
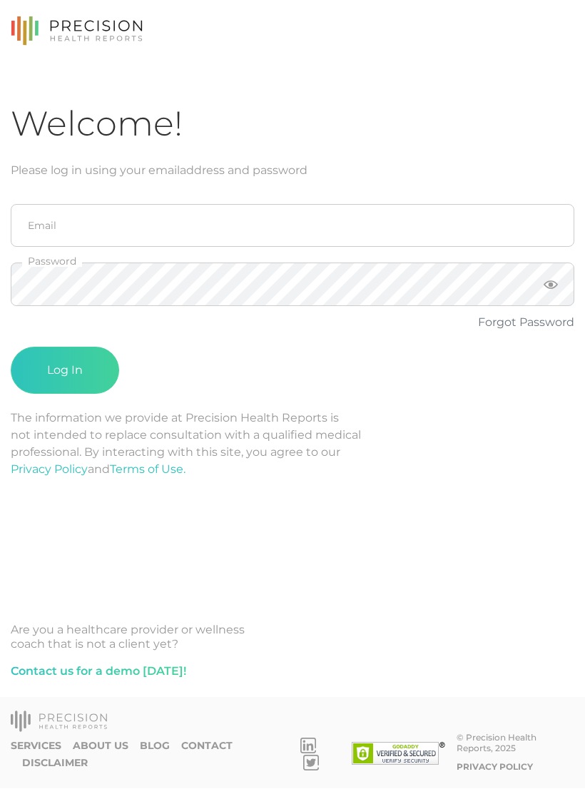
scroll to position [22, 0]
